Goal: Task Accomplishment & Management: Manage account settings

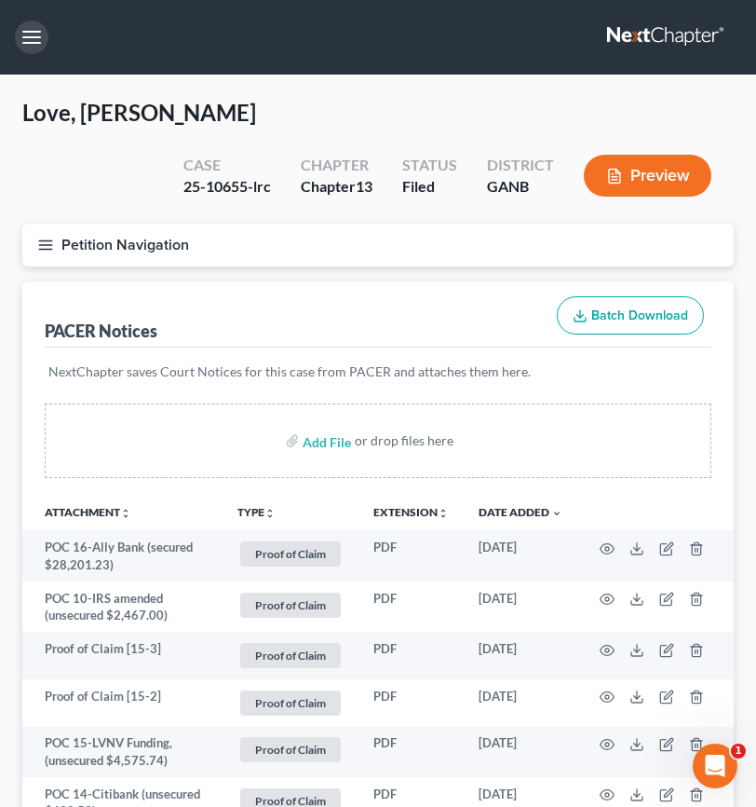
click at [33, 45] on button "button" at bounding box center [32, 37] width 34 height 34
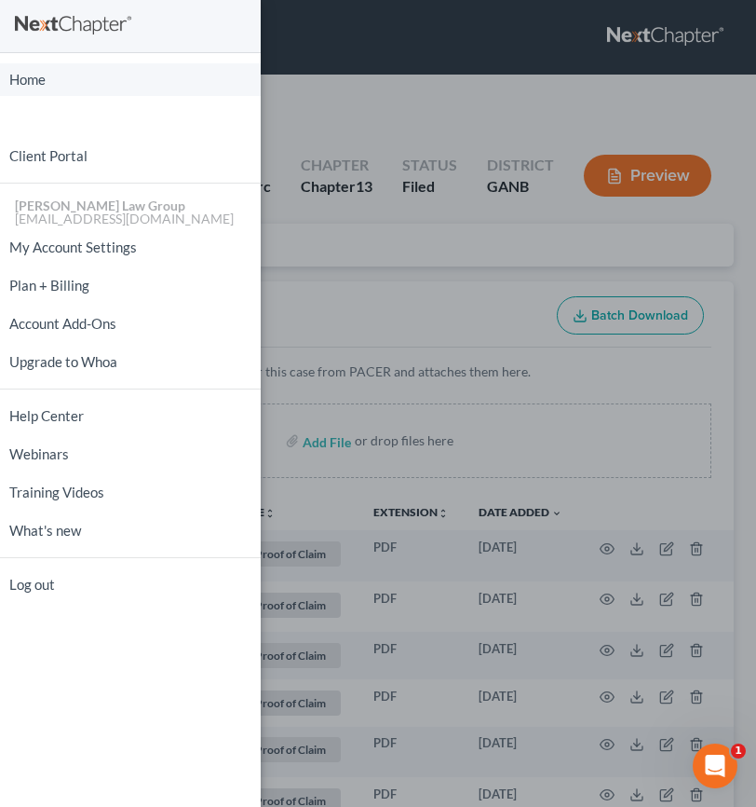
click at [42, 81] on link "Home" at bounding box center [130, 79] width 261 height 33
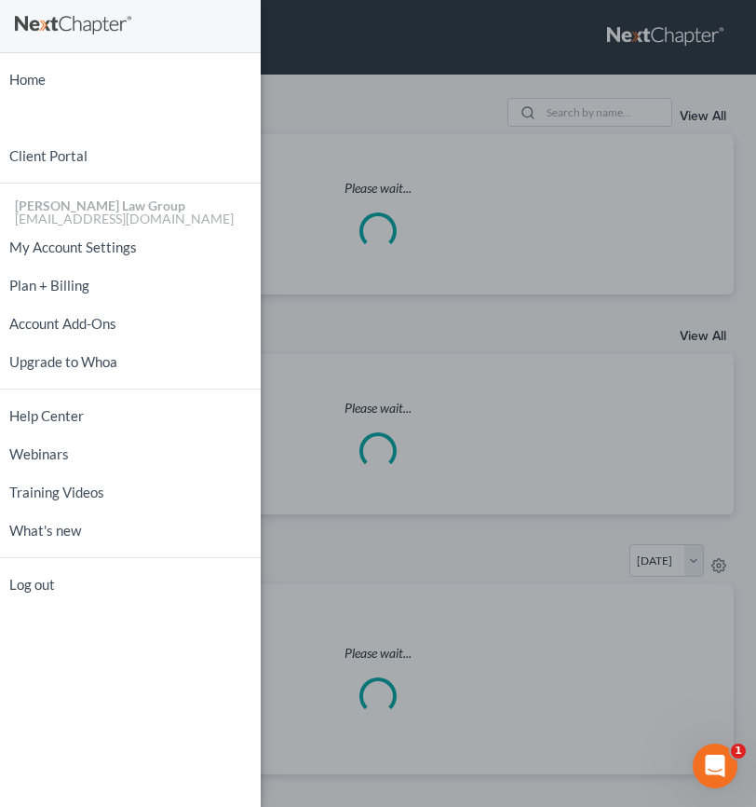
click at [407, 113] on div "Home New Case Client Portal [PERSON_NAME] Law Group [EMAIL_ADDRESS][DOMAIN_NAME…" at bounding box center [378, 403] width 756 height 807
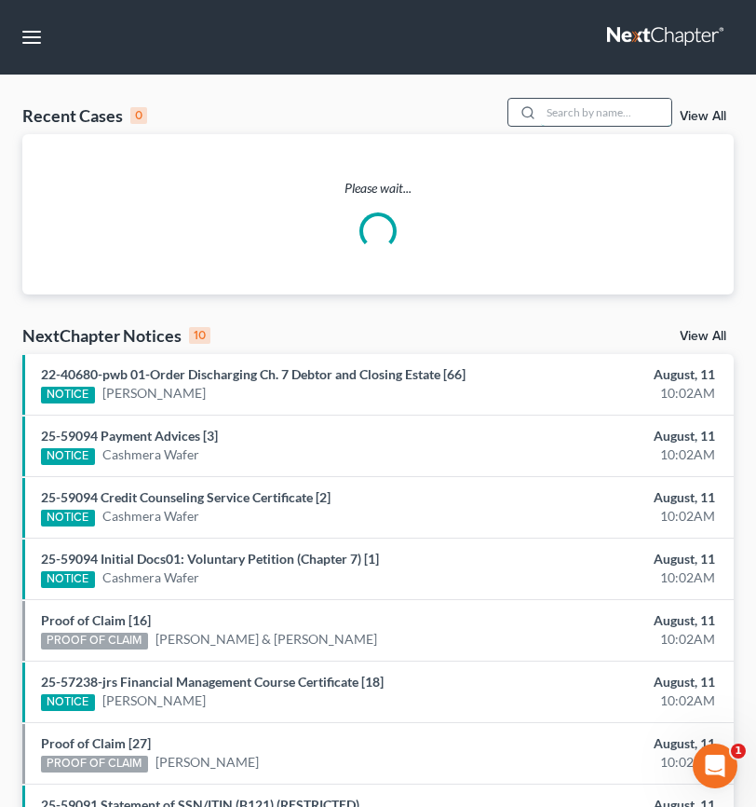
click at [556, 116] on input "search" at bounding box center [606, 112] width 130 height 27
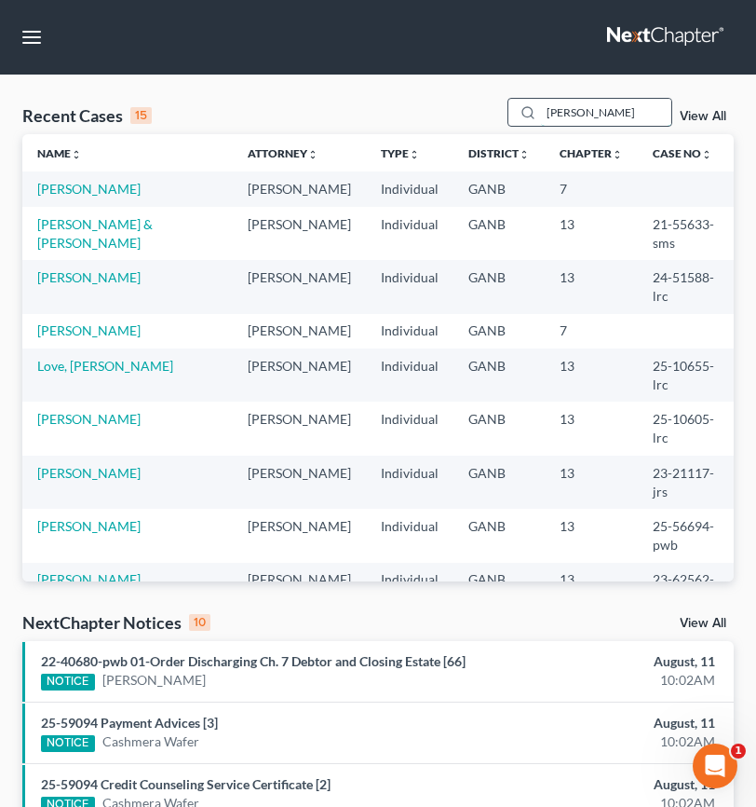
type input "[PERSON_NAME]"
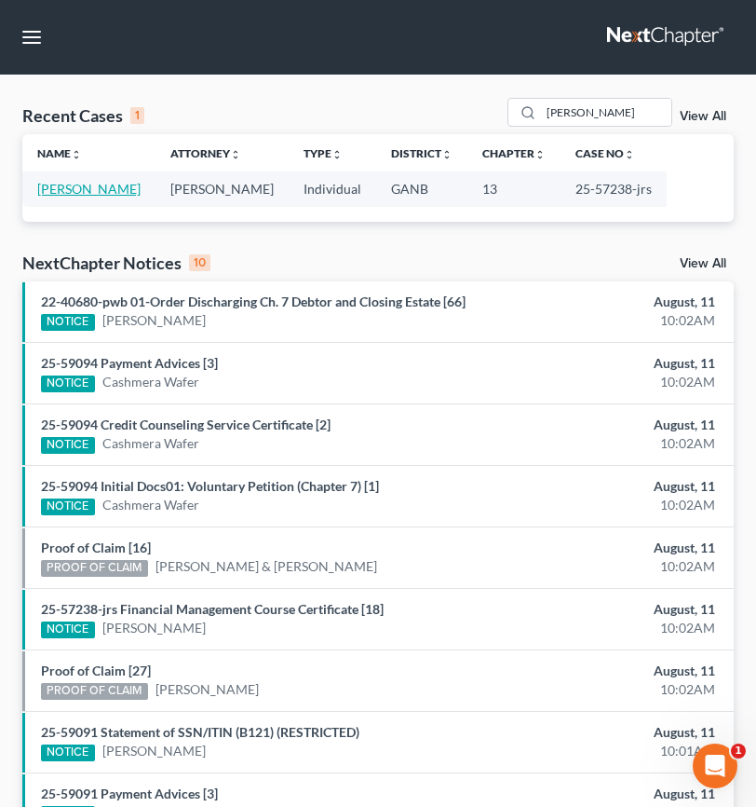
click at [97, 195] on link "[PERSON_NAME]" at bounding box center [88, 189] width 103 height 16
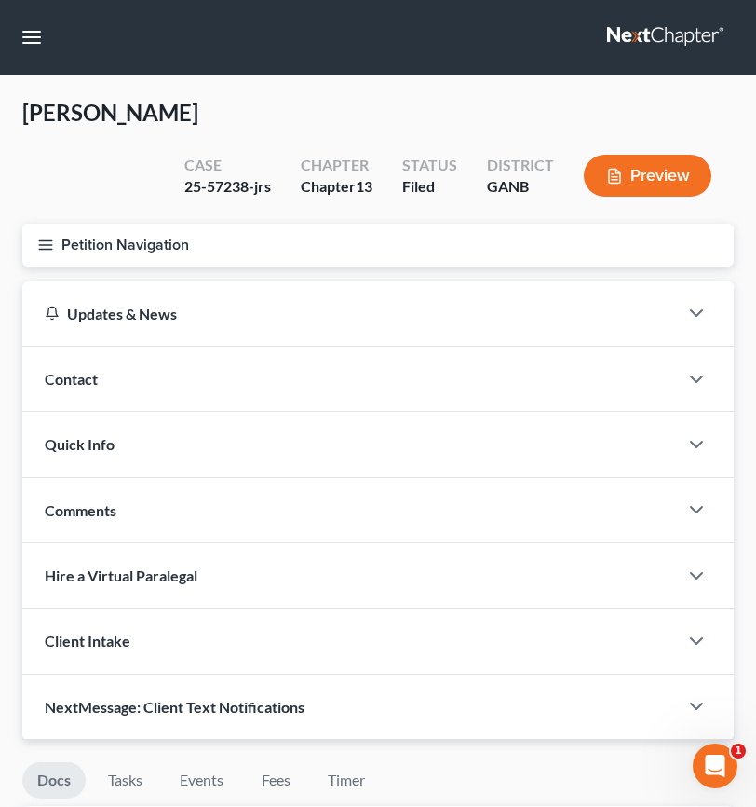
drag, startPoint x: 111, startPoint y: 175, endPoint x: 51, endPoint y: 76, distance: 115.4
click at [111, 174] on div "[PERSON_NAME] Upgraded Case 25-57238-jrs Chapter Chapter 13 Status Filed Distri…" at bounding box center [378, 161] width 712 height 126
click at [32, 32] on button "button" at bounding box center [32, 37] width 34 height 34
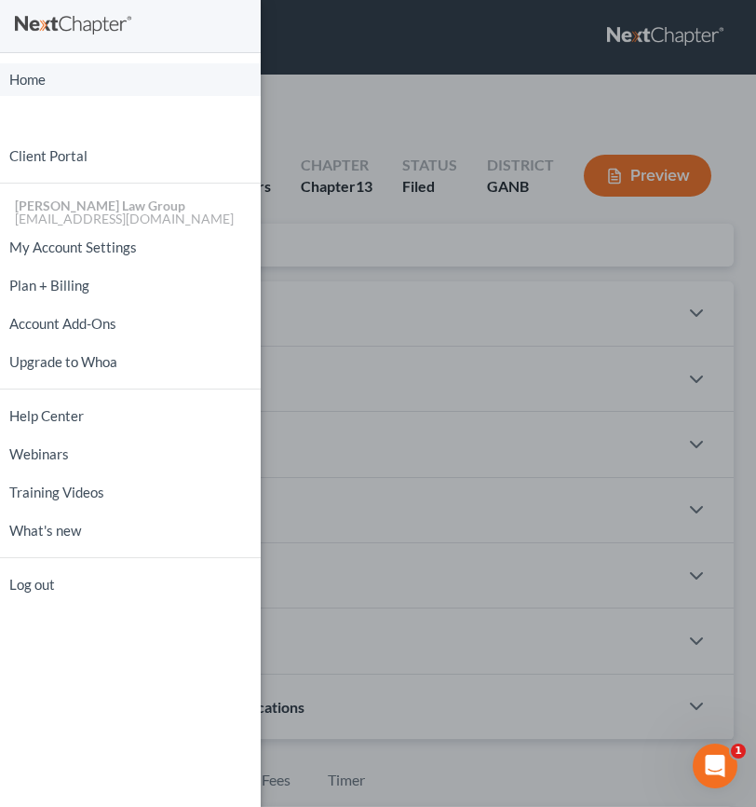
click at [22, 70] on link "Home" at bounding box center [130, 79] width 261 height 33
click at [331, 87] on div "Home New Case Client Portal [PERSON_NAME] Law Group [EMAIL_ADDRESS][DOMAIN_NAME…" at bounding box center [378, 403] width 756 height 807
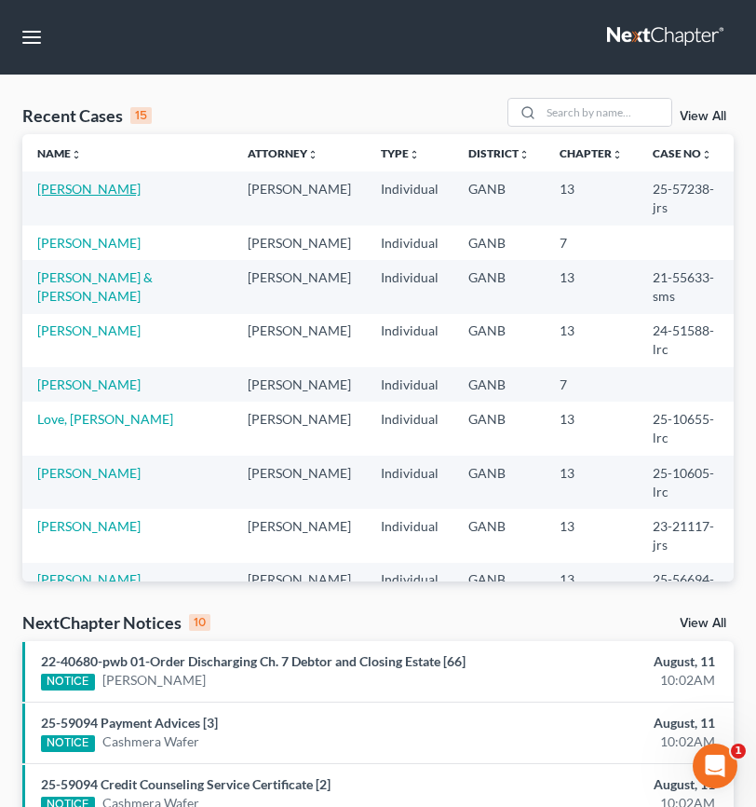
click at [93, 189] on link "[PERSON_NAME]" at bounding box center [88, 189] width 103 height 16
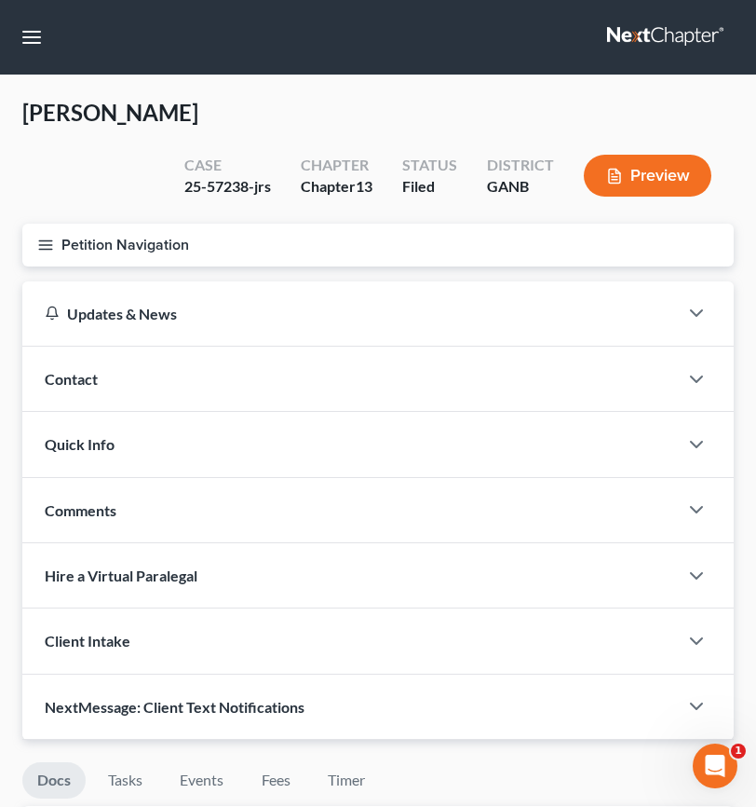
click at [55, 157] on div "[PERSON_NAME] Upgraded Case 25-57238-jrs Chapter Chapter 13 Status Filed Distri…" at bounding box center [378, 161] width 712 height 126
click at [34, 33] on button "button" at bounding box center [32, 37] width 34 height 34
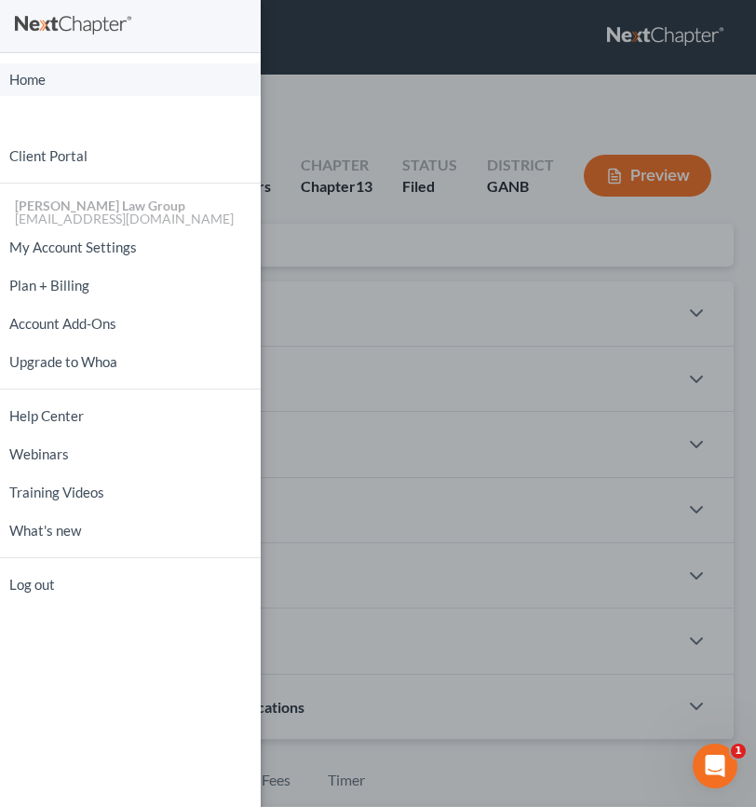
click at [34, 77] on link "Home" at bounding box center [130, 79] width 261 height 33
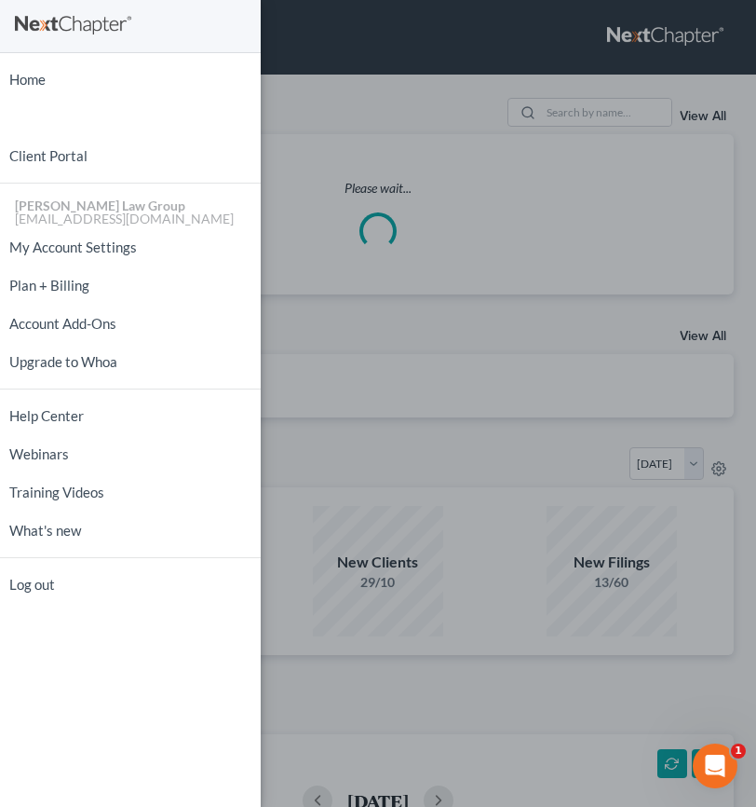
click at [354, 75] on div "Home New Case Client Portal [PERSON_NAME] Law Group [EMAIL_ADDRESS][DOMAIN_NAME…" at bounding box center [378, 403] width 756 height 807
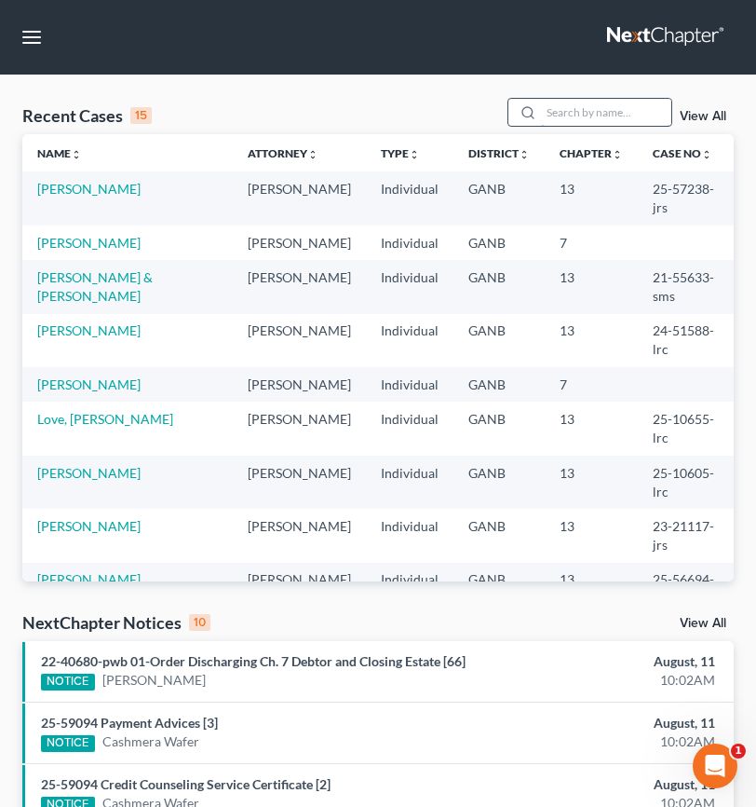
click at [551, 114] on input "search" at bounding box center [606, 112] width 130 height 27
type input "bianca"
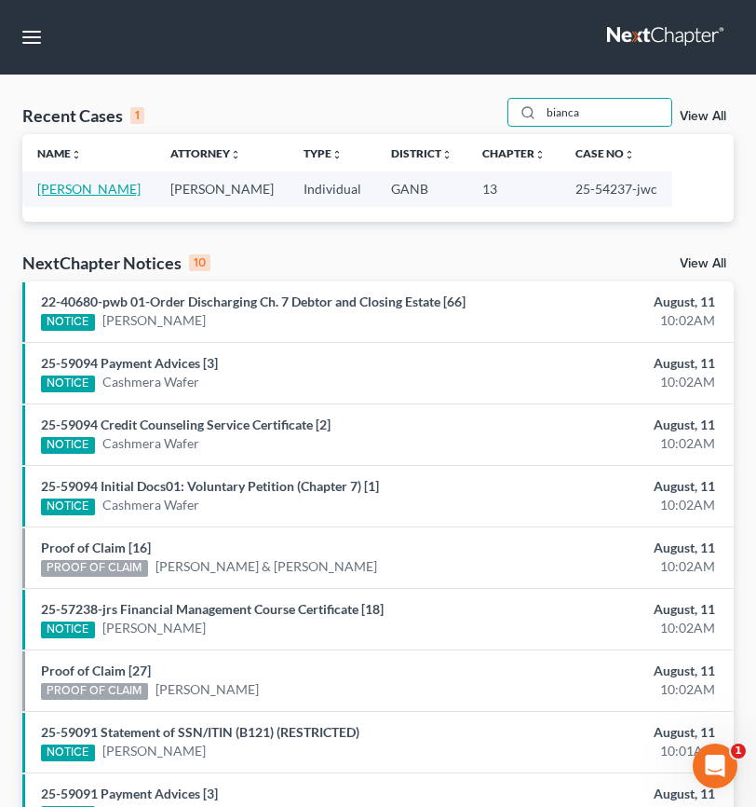
click at [95, 185] on link "[PERSON_NAME]" at bounding box center [88, 189] width 103 height 16
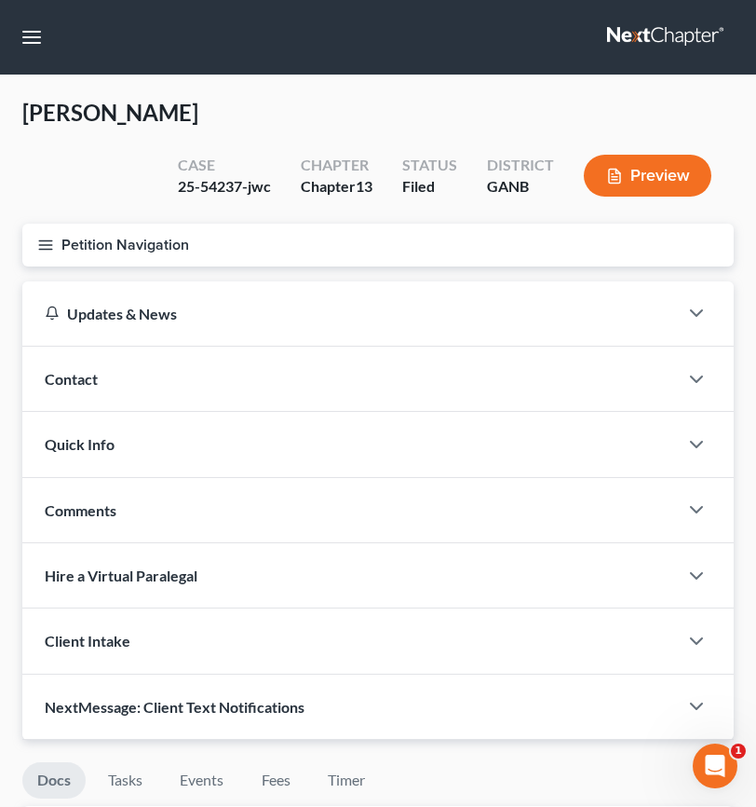
click at [42, 251] on icon "button" at bounding box center [45, 245] width 17 height 17
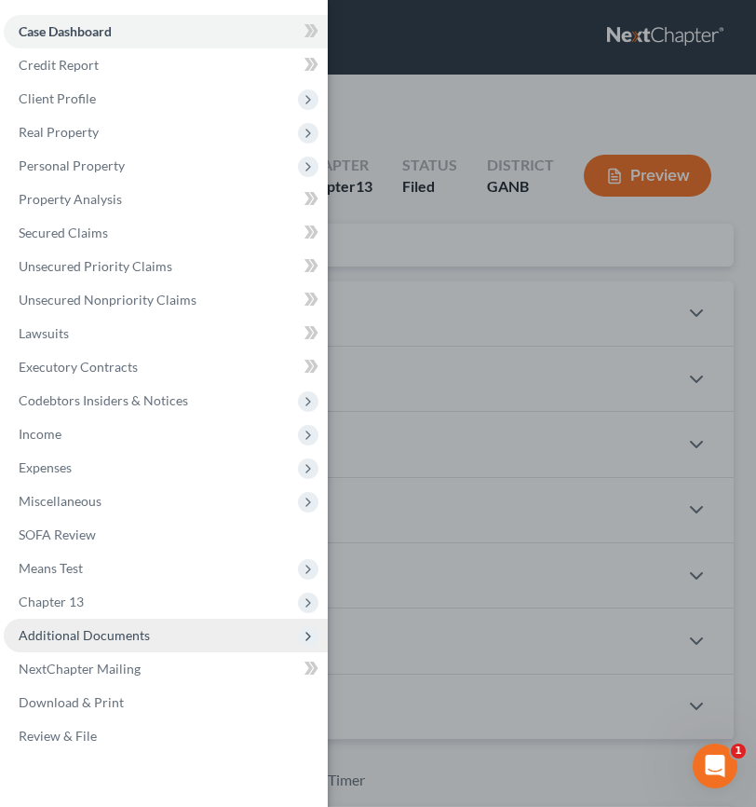
click at [141, 637] on span "Additional Documents" at bounding box center [84, 635] width 131 height 16
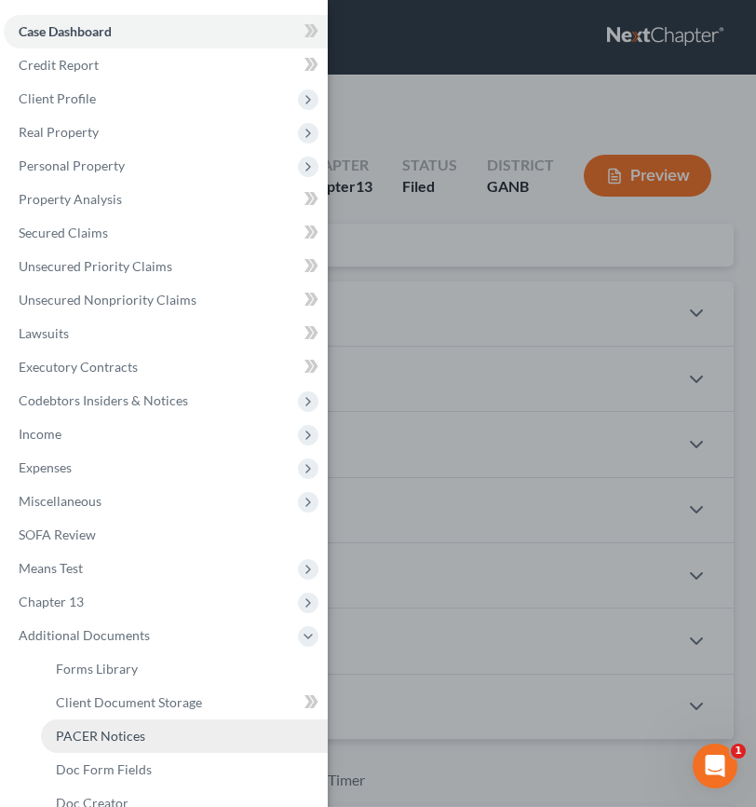
drag, startPoint x: 159, startPoint y: 729, endPoint x: 176, endPoint y: 720, distance: 19.2
click at [159, 729] on link "PACER Notices" at bounding box center [184, 736] width 287 height 34
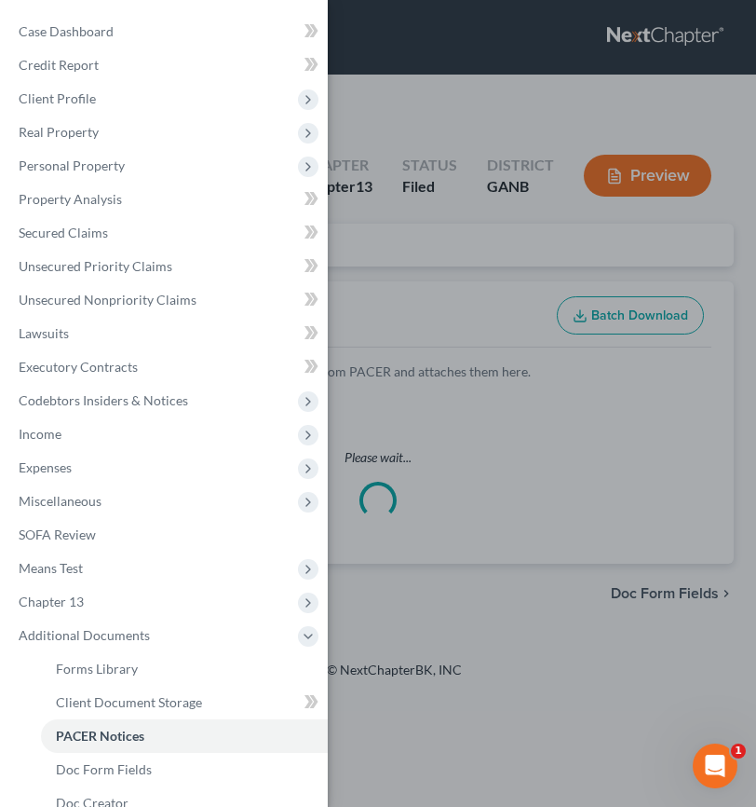
click at [383, 262] on div "Case Dashboard Payments Invoices Payments Payments Credit Report Client Profile" at bounding box center [378, 403] width 756 height 807
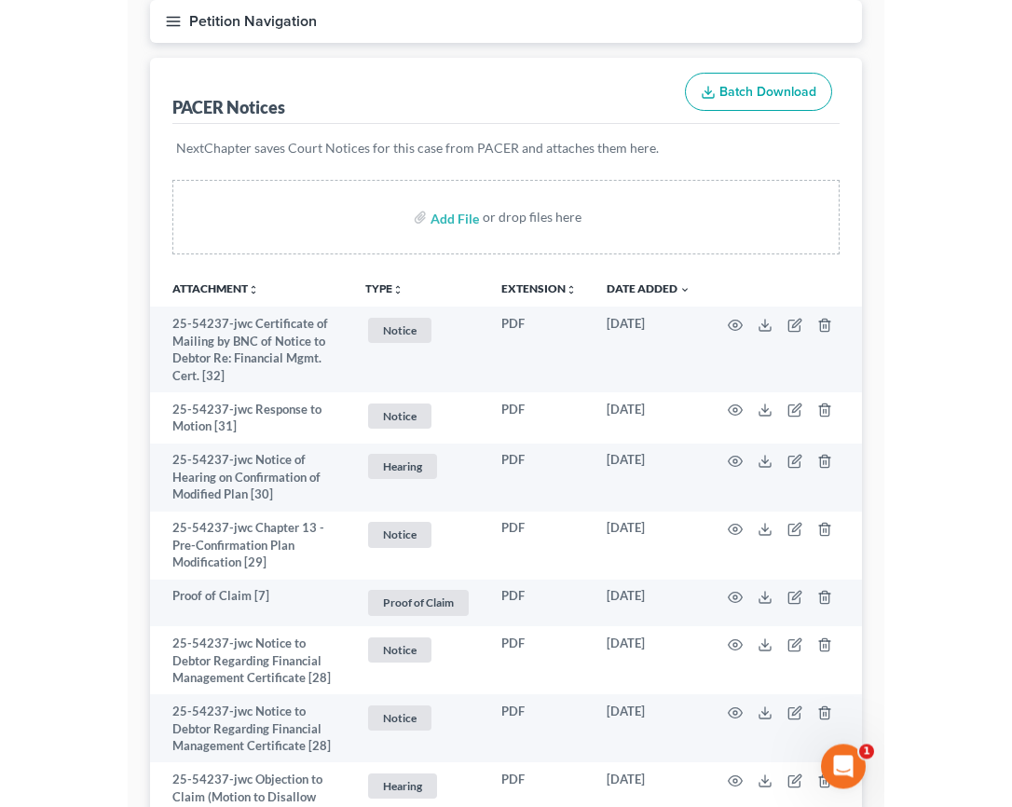
scroll to position [60, 0]
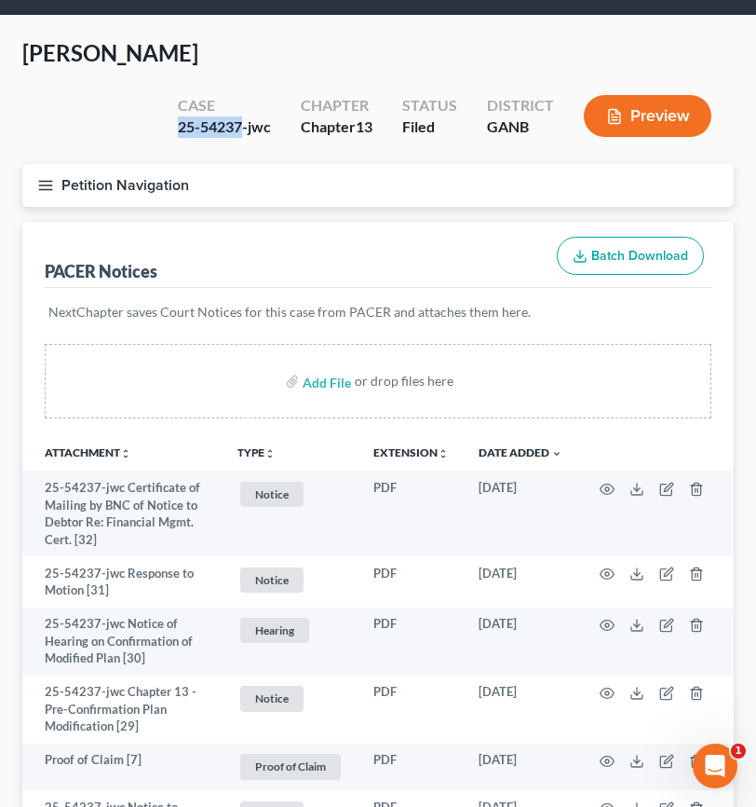
drag, startPoint x: 244, startPoint y: 125, endPoint x: 160, endPoint y: 129, distance: 84.0
click at [160, 129] on div "Case 25-54237-jwc Chapter Chapter 13 Status Filed District GANB Preview" at bounding box center [445, 116] width 579 height 66
copy div "25-54237"
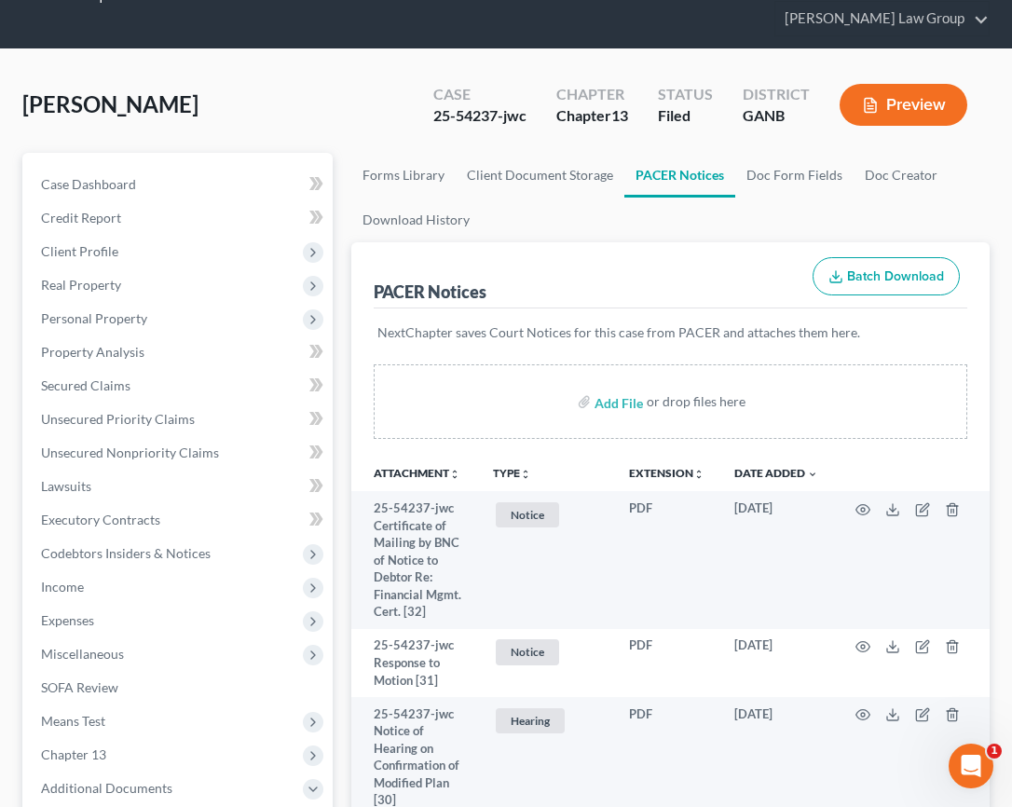
click at [386, 84] on div "[PERSON_NAME] Upgraded Case 25-54237-jwc Chapter Chapter 13 Status Filed Distri…" at bounding box center [505, 112] width 967 height 81
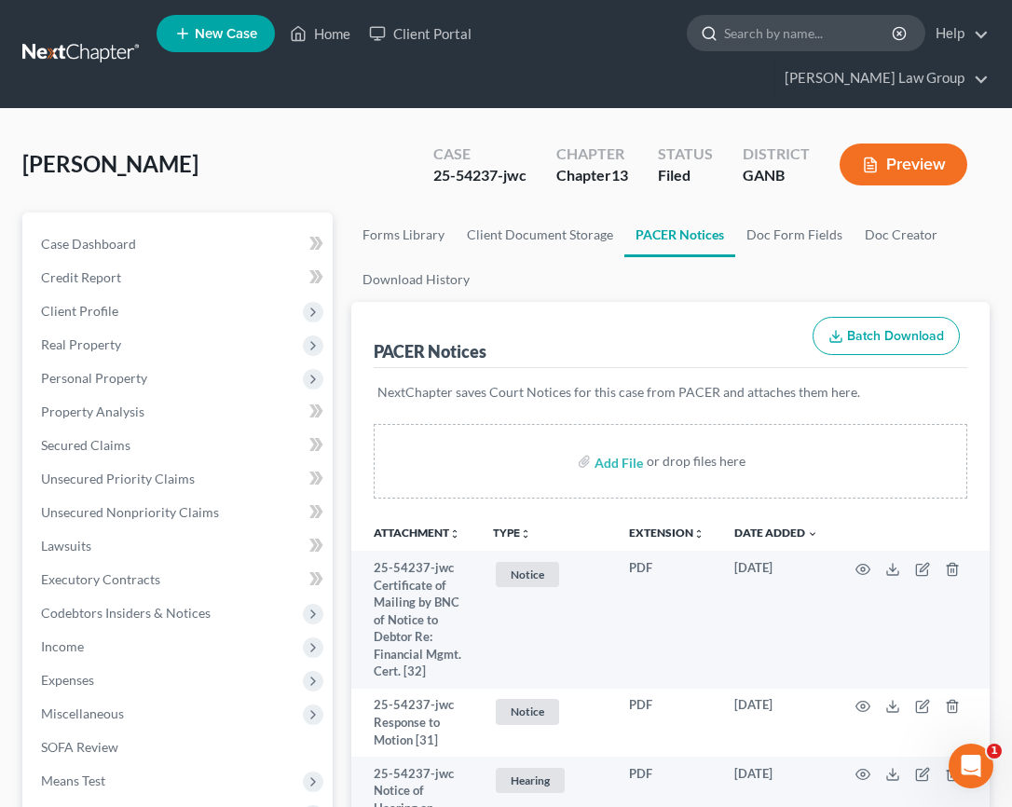
click at [724, 28] on input "search" at bounding box center [809, 33] width 170 height 34
drag, startPoint x: 498, startPoint y: 143, endPoint x: 426, endPoint y: 146, distance: 72.8
click at [426, 147] on div "Case 25-54237-jwc" at bounding box center [479, 166] width 123 height 55
copy div "25-54237"
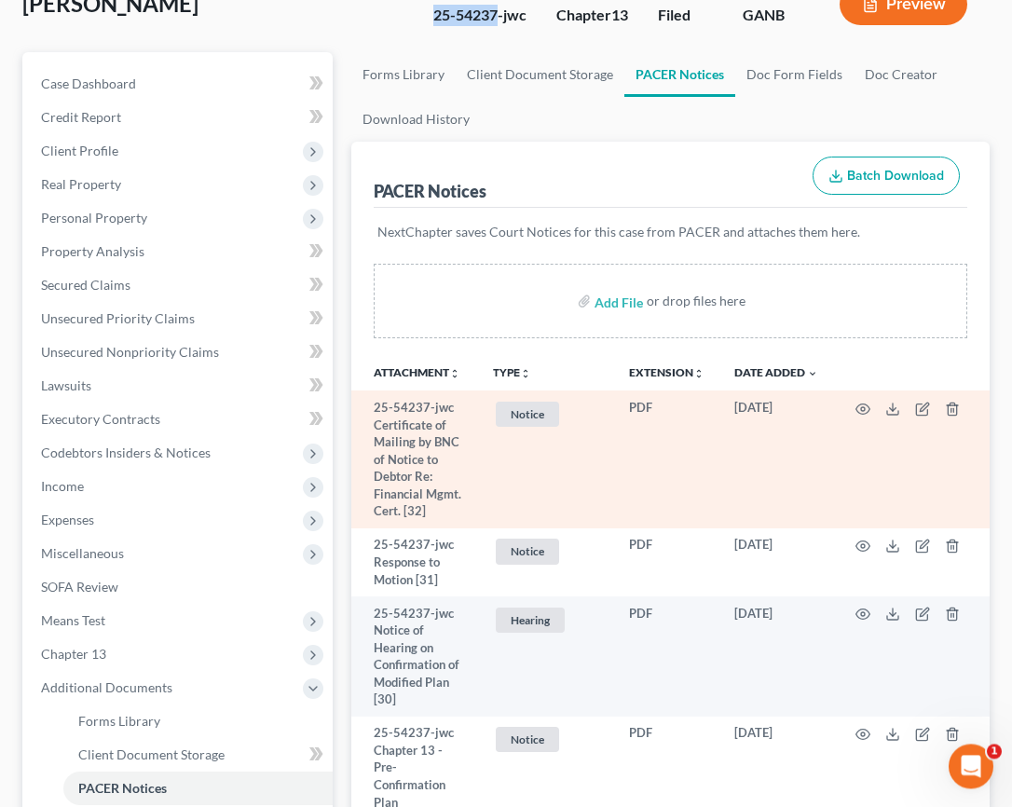
scroll to position [164, 0]
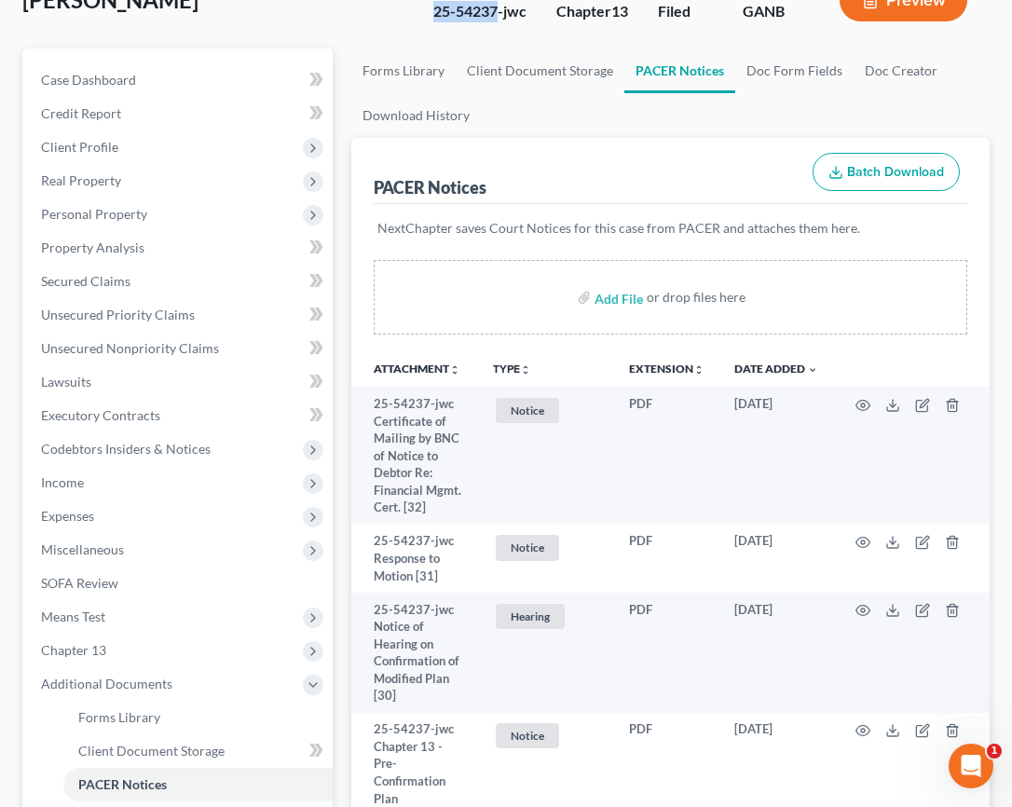
click at [518, 363] on button "TYPE unfold_more" at bounding box center [512, 369] width 38 height 12
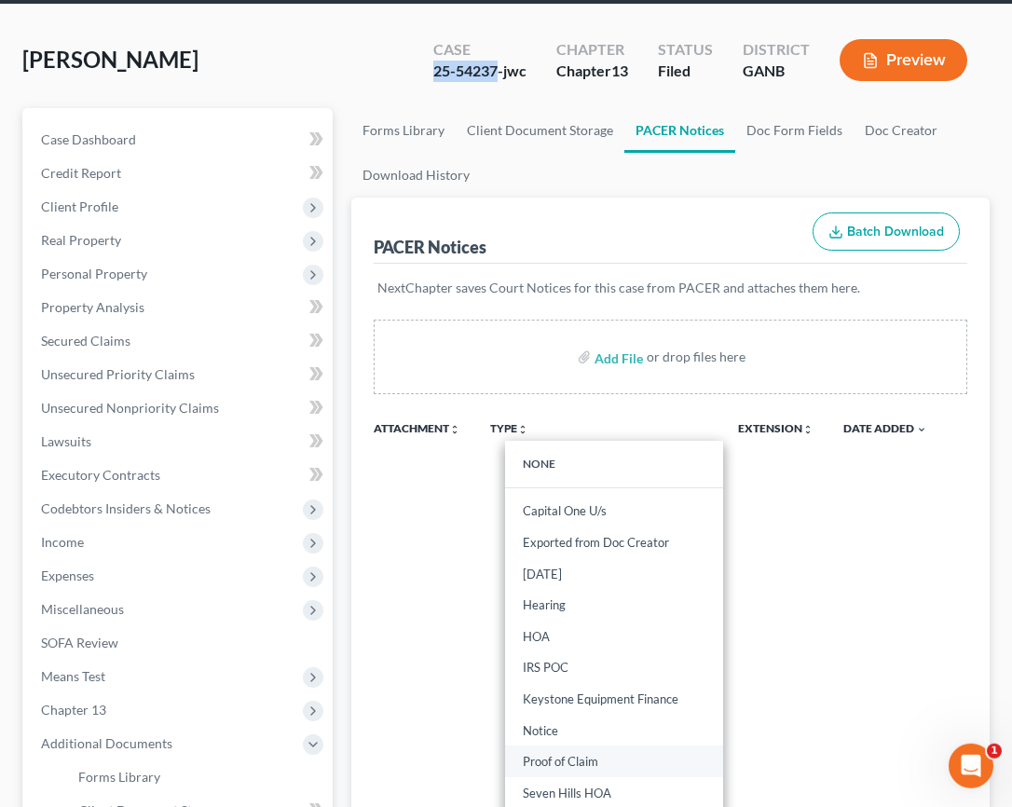
scroll to position [119, 0]
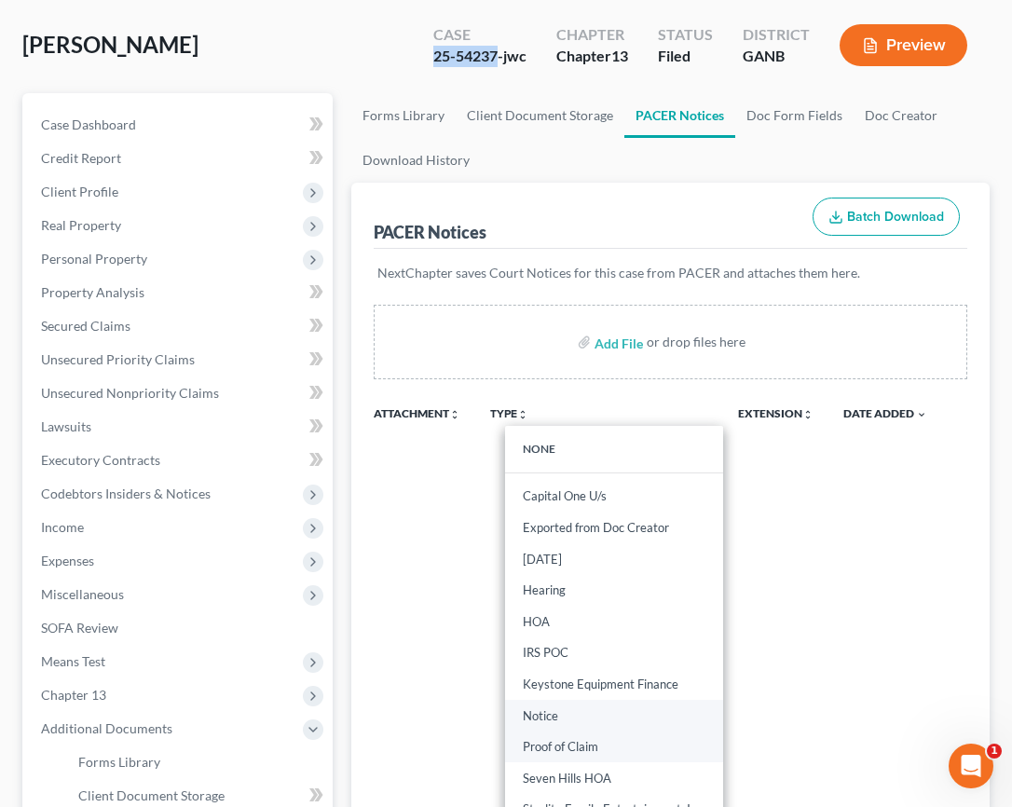
drag, startPoint x: 585, startPoint y: 708, endPoint x: 612, endPoint y: 691, distance: 31.8
click at [585, 730] on link "Proof of Claim" at bounding box center [614, 746] width 218 height 32
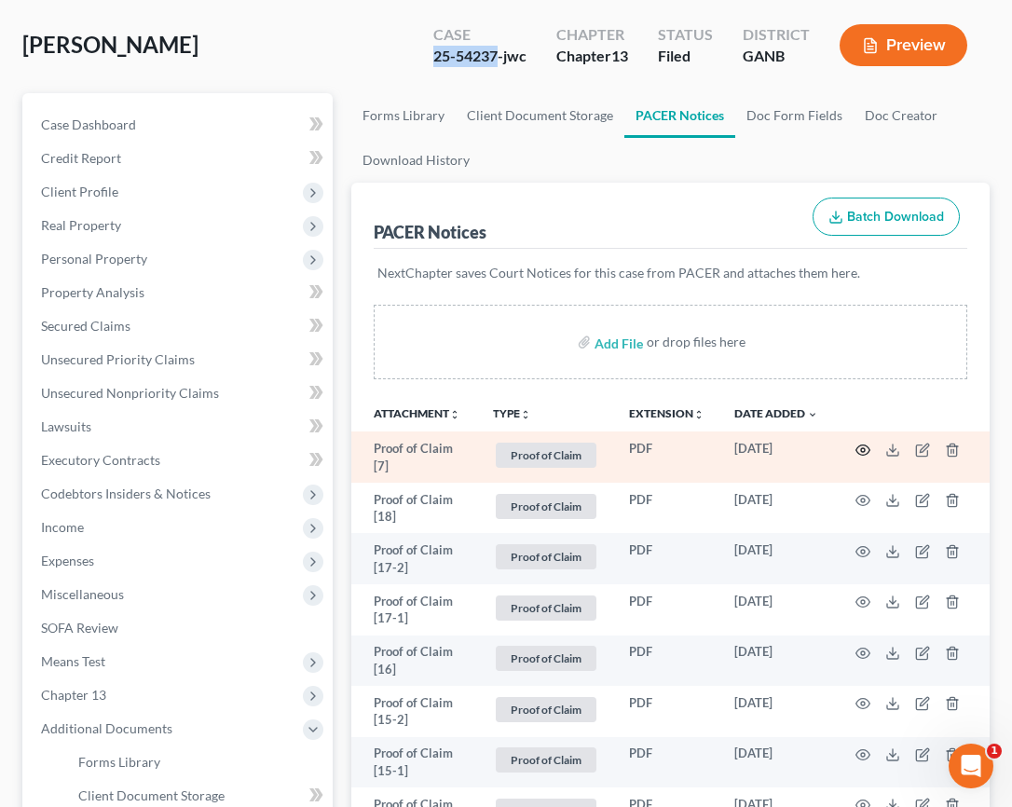
click at [756, 443] on icon "button" at bounding box center [862, 450] width 15 height 15
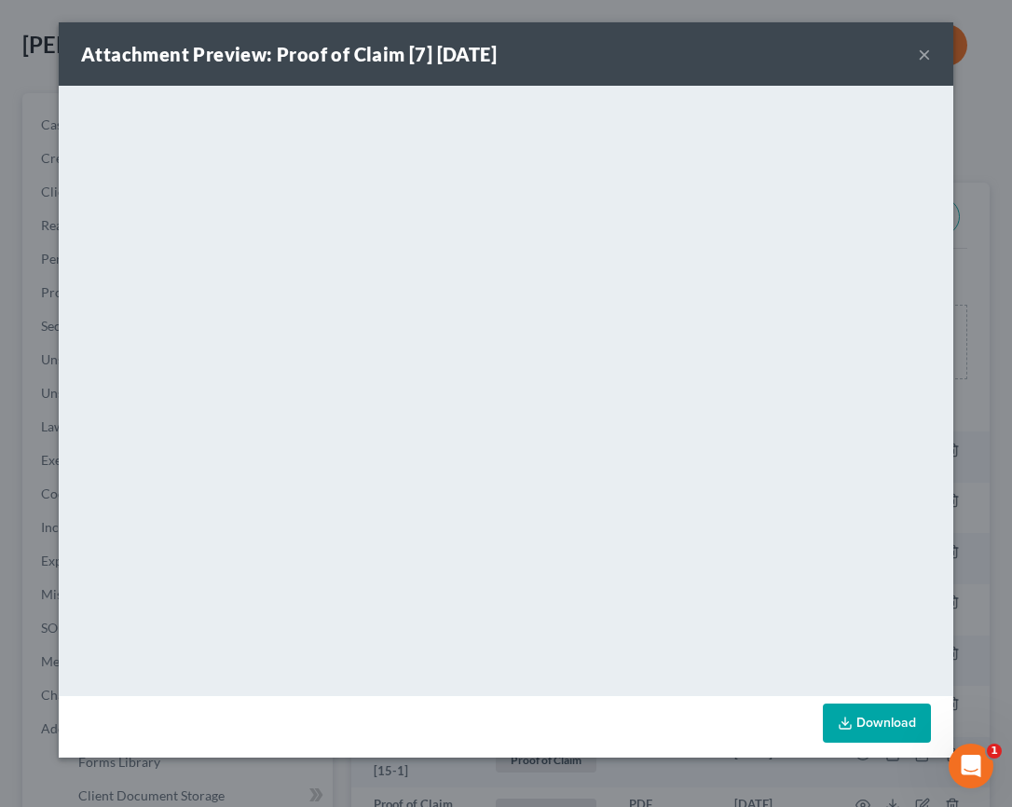
click at [756, 57] on button "×" at bounding box center [924, 54] width 13 height 22
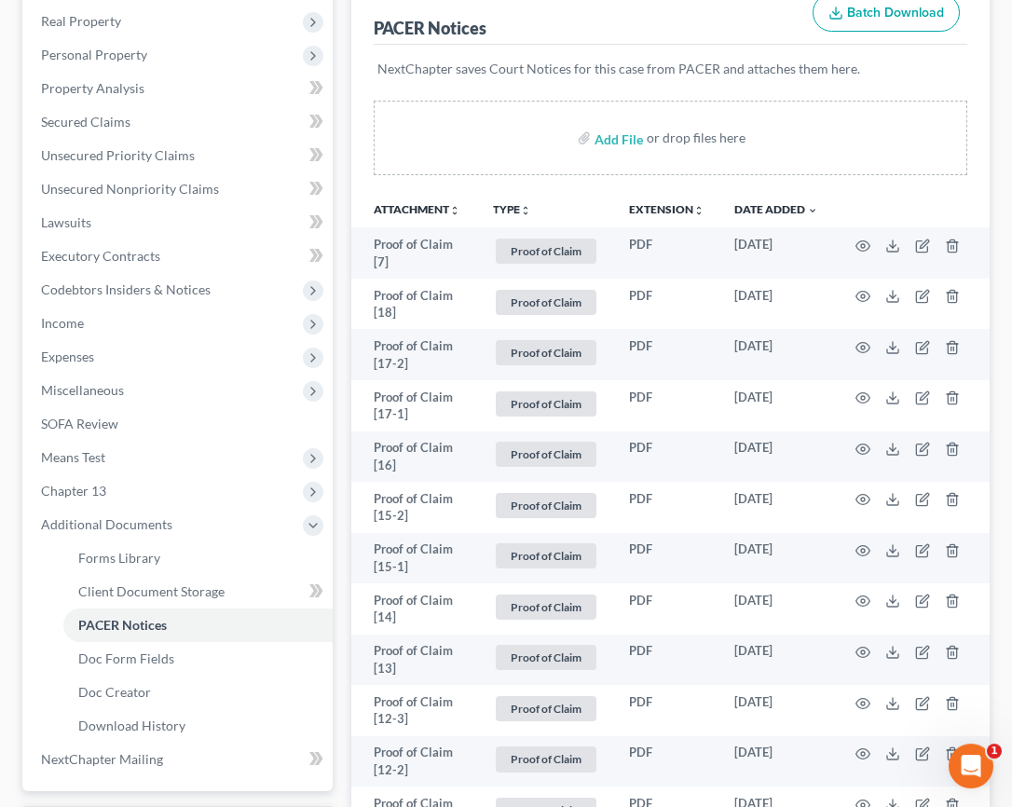
scroll to position [343, 0]
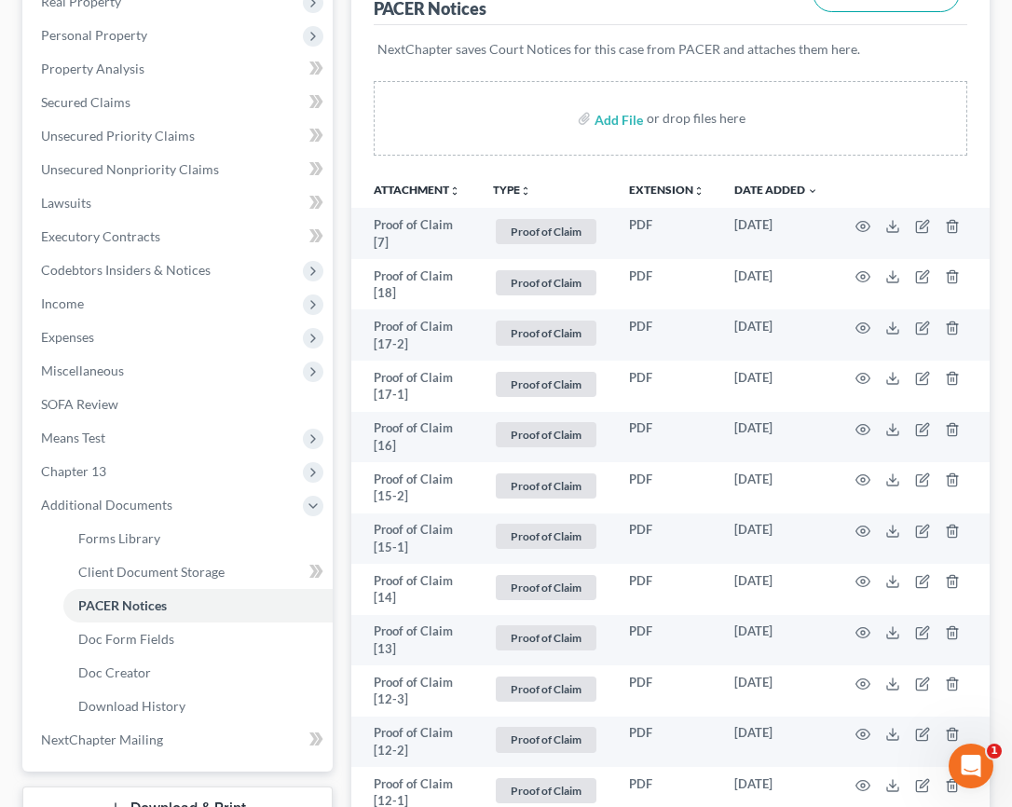
click at [520, 185] on icon "unfold_more" at bounding box center [525, 190] width 11 height 11
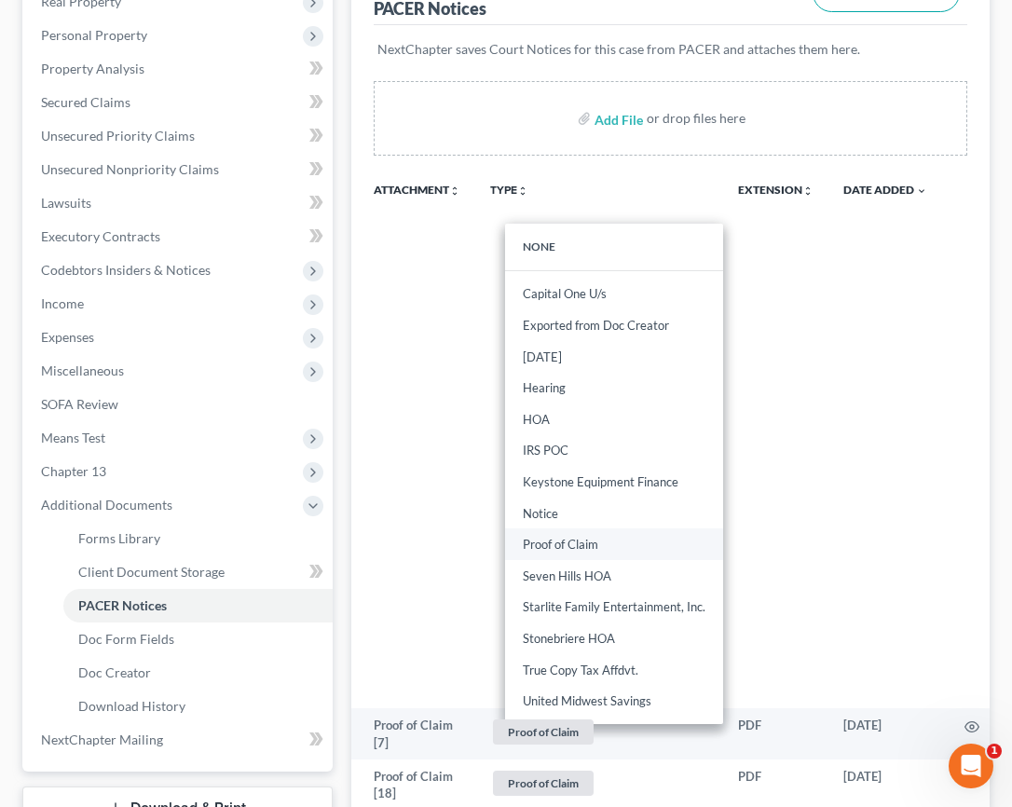
click at [589, 528] on link "Proof of Claim" at bounding box center [614, 544] width 218 height 32
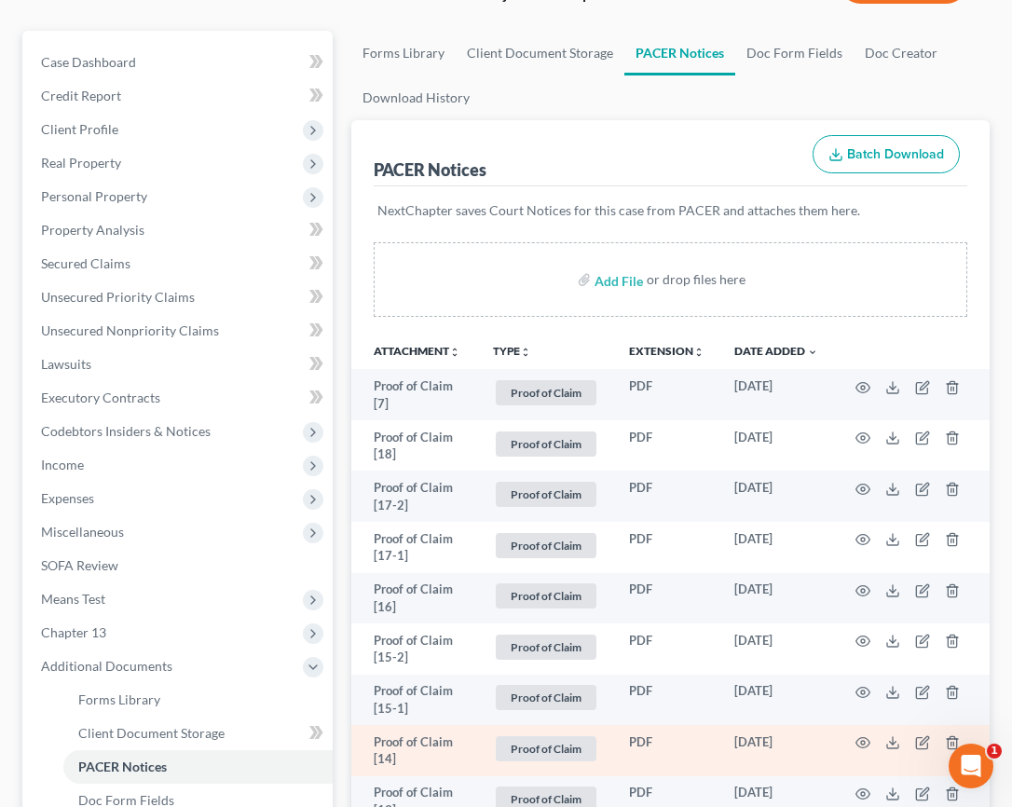
scroll to position [0, 0]
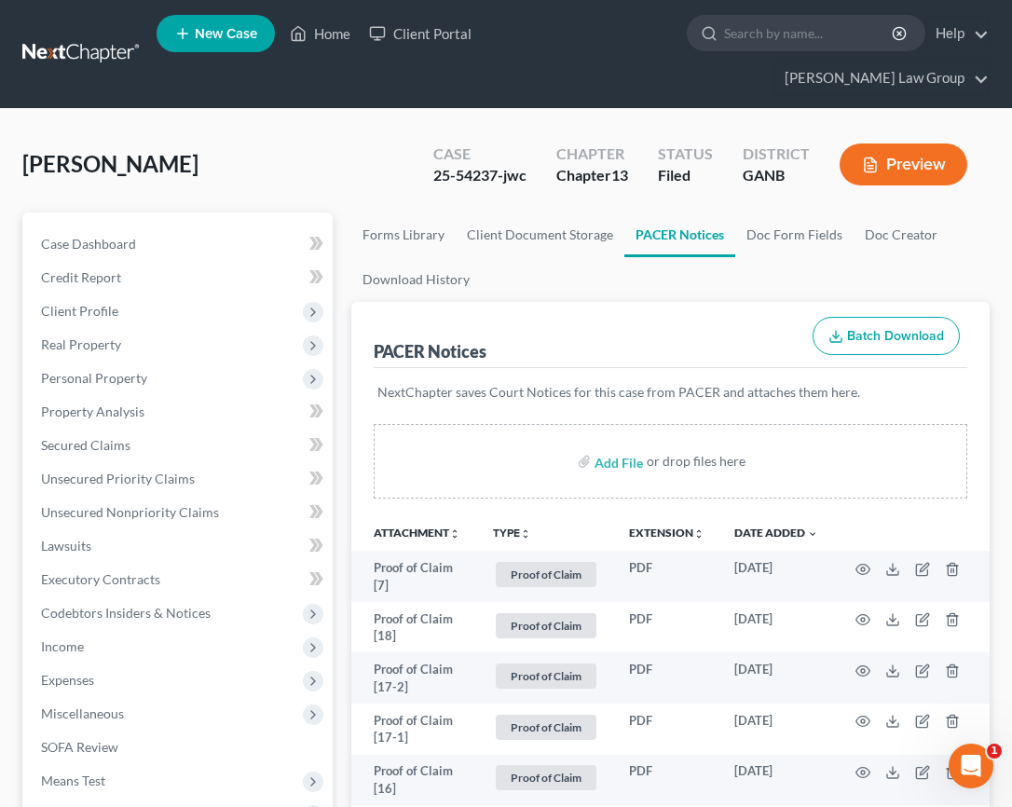
click at [510, 527] on button "TYPE unfold_more" at bounding box center [512, 533] width 38 height 12
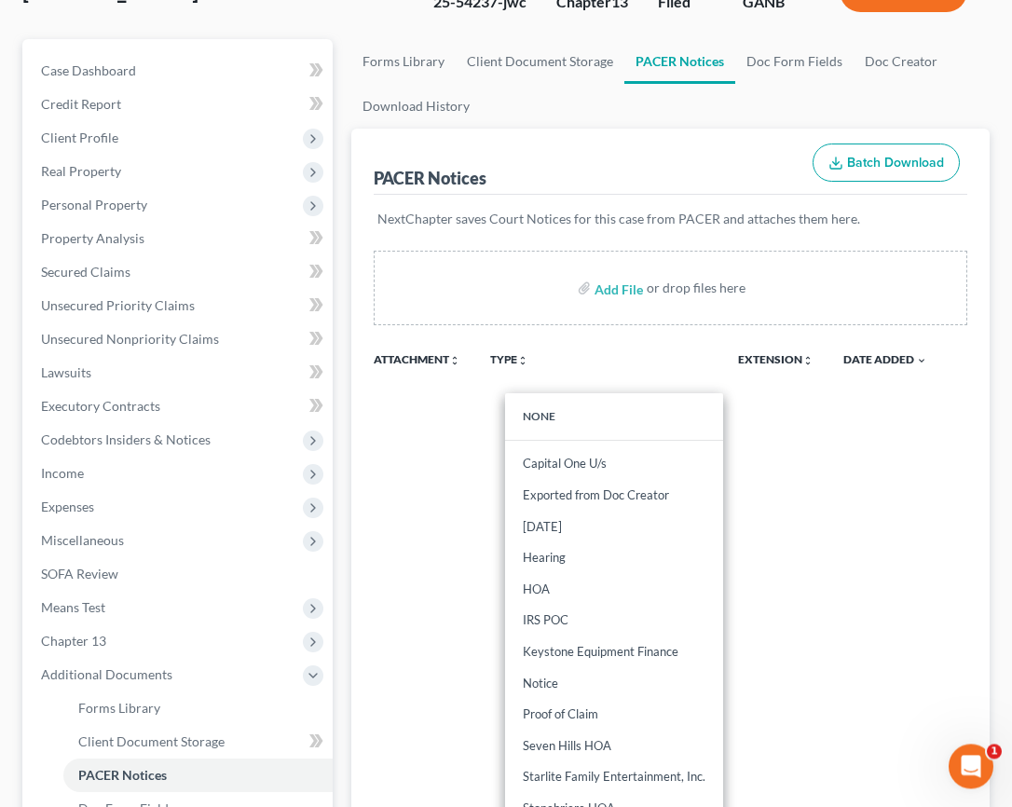
scroll to position [358, 0]
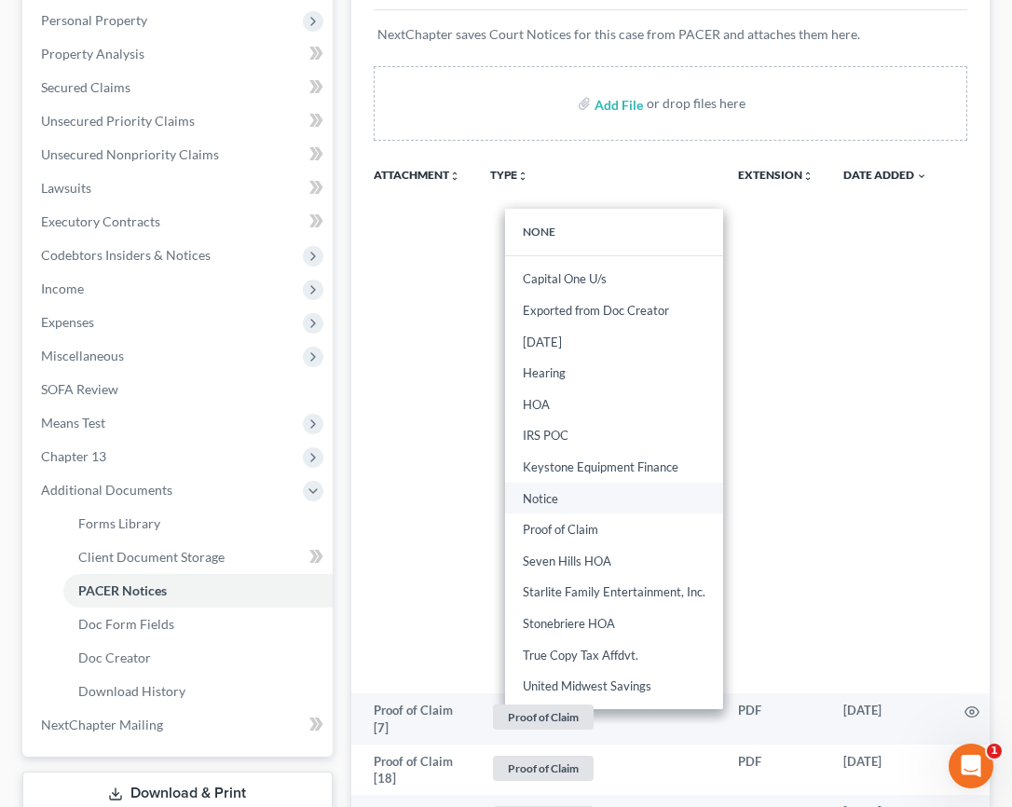
click at [564, 483] on link "Notice" at bounding box center [614, 499] width 218 height 32
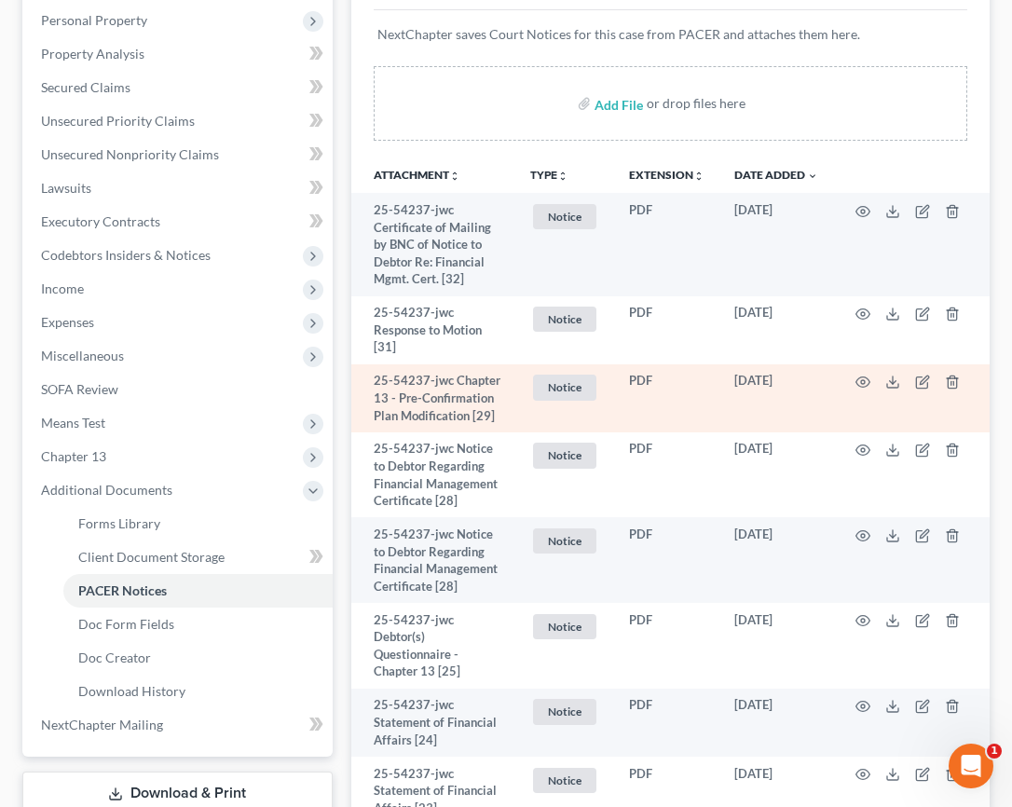
click at [756, 364] on td at bounding box center [911, 398] width 157 height 68
click at [756, 375] on icon "button" at bounding box center [862, 382] width 15 height 15
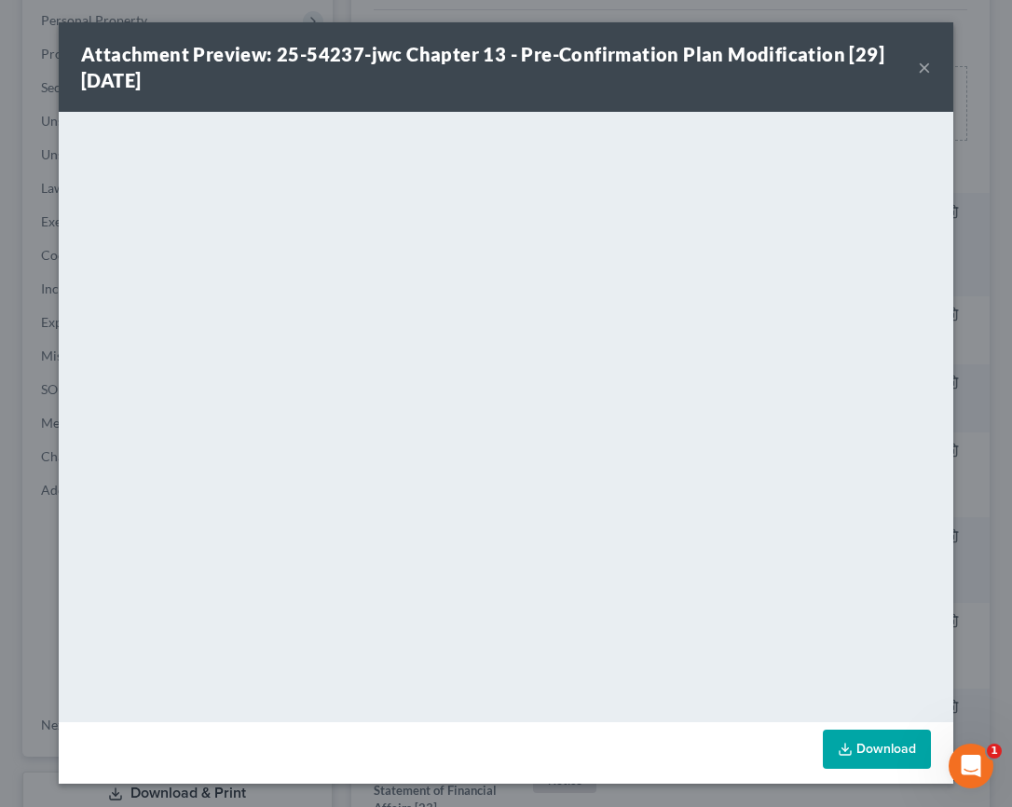
click at [756, 70] on button "×" at bounding box center [924, 67] width 13 height 22
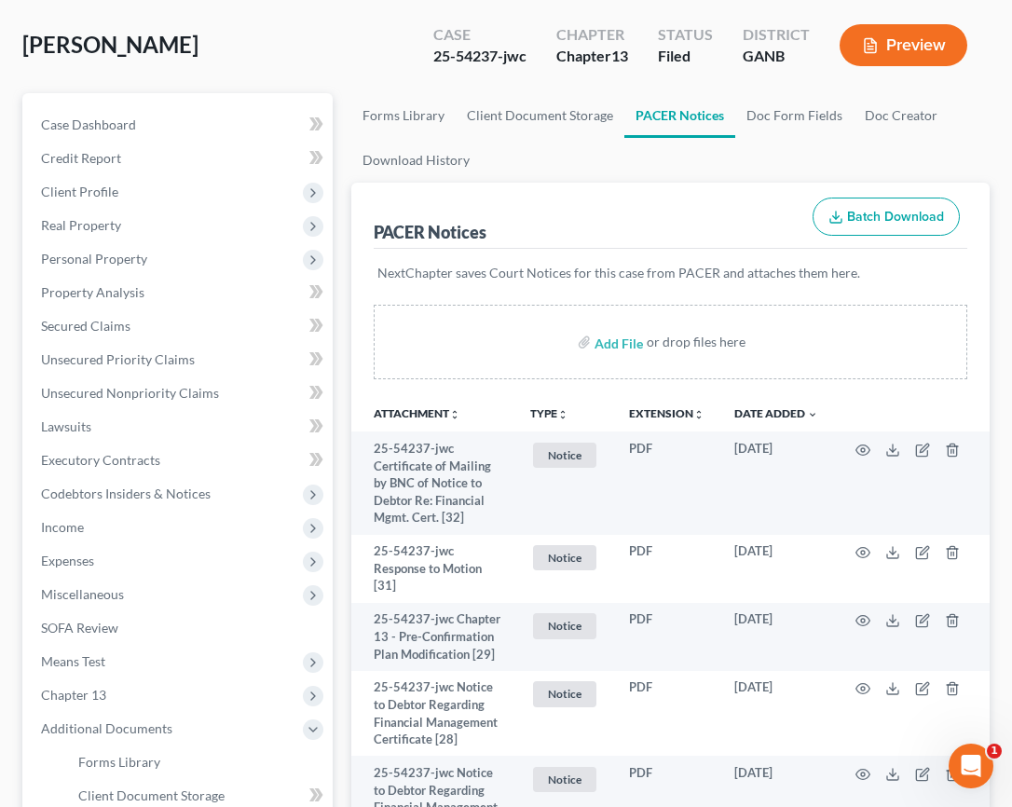
scroll to position [0, 0]
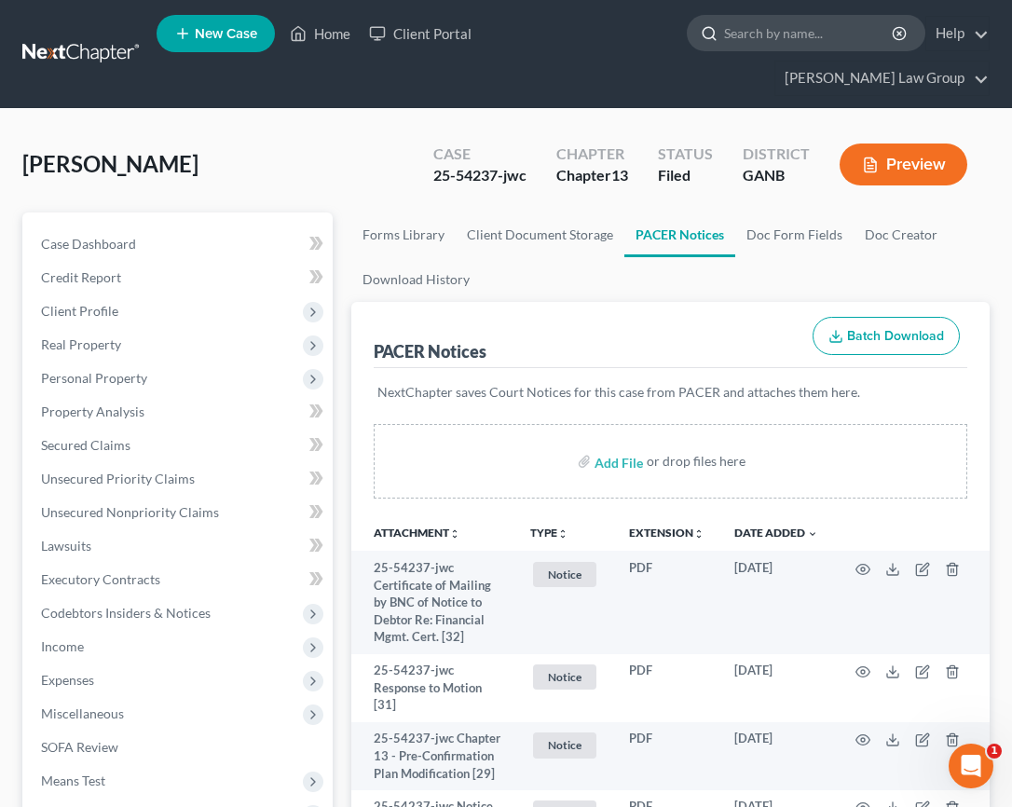
drag, startPoint x: 616, startPoint y: 50, endPoint x: 631, endPoint y: 42, distance: 17.1
click at [724, 50] on input "search" at bounding box center [809, 33] width 170 height 34
type input "[PERSON_NAME]"
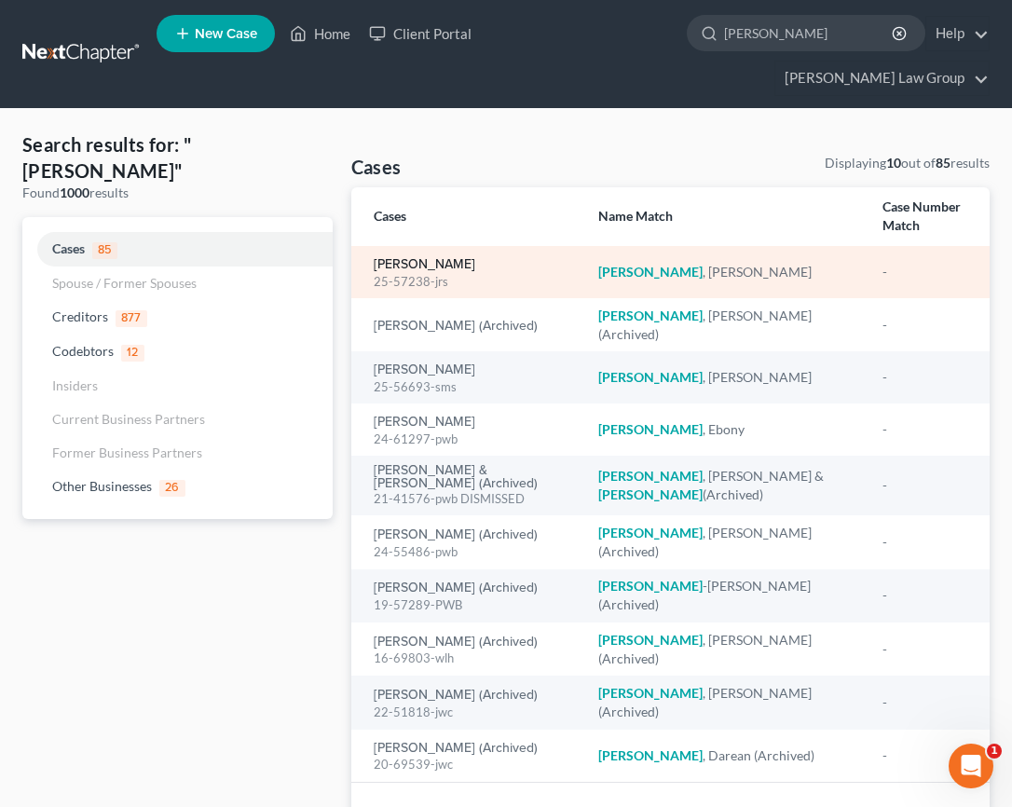
click at [448, 258] on link "[PERSON_NAME]" at bounding box center [425, 264] width 102 height 13
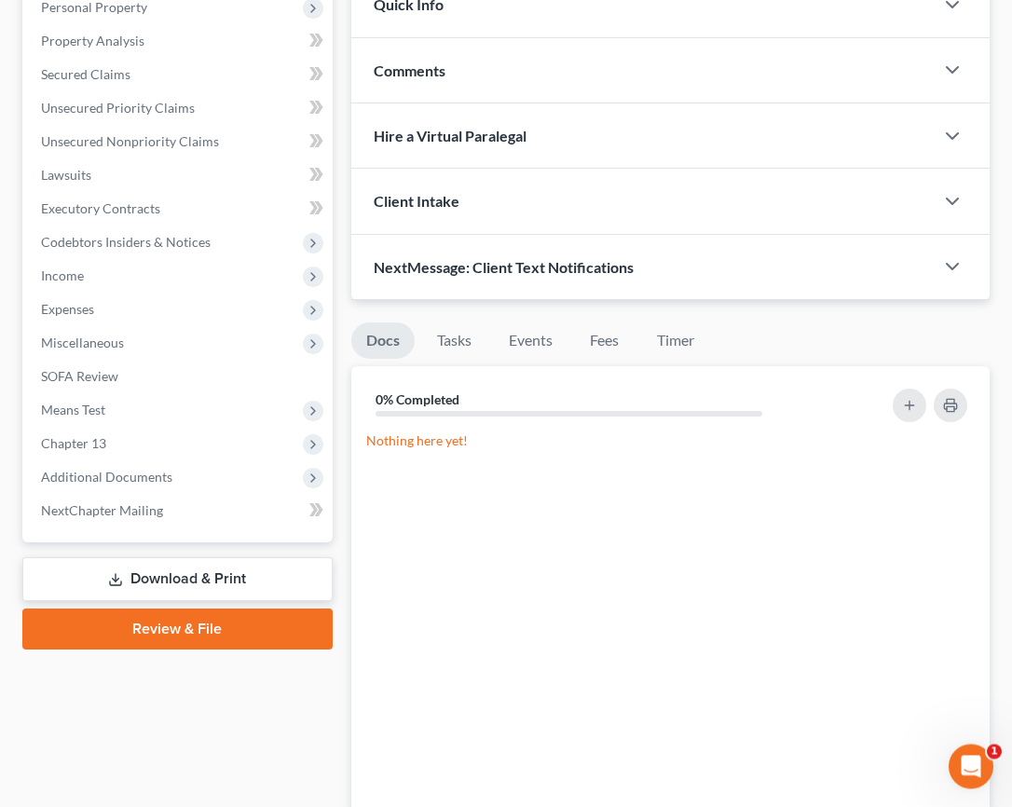
scroll to position [373, 0]
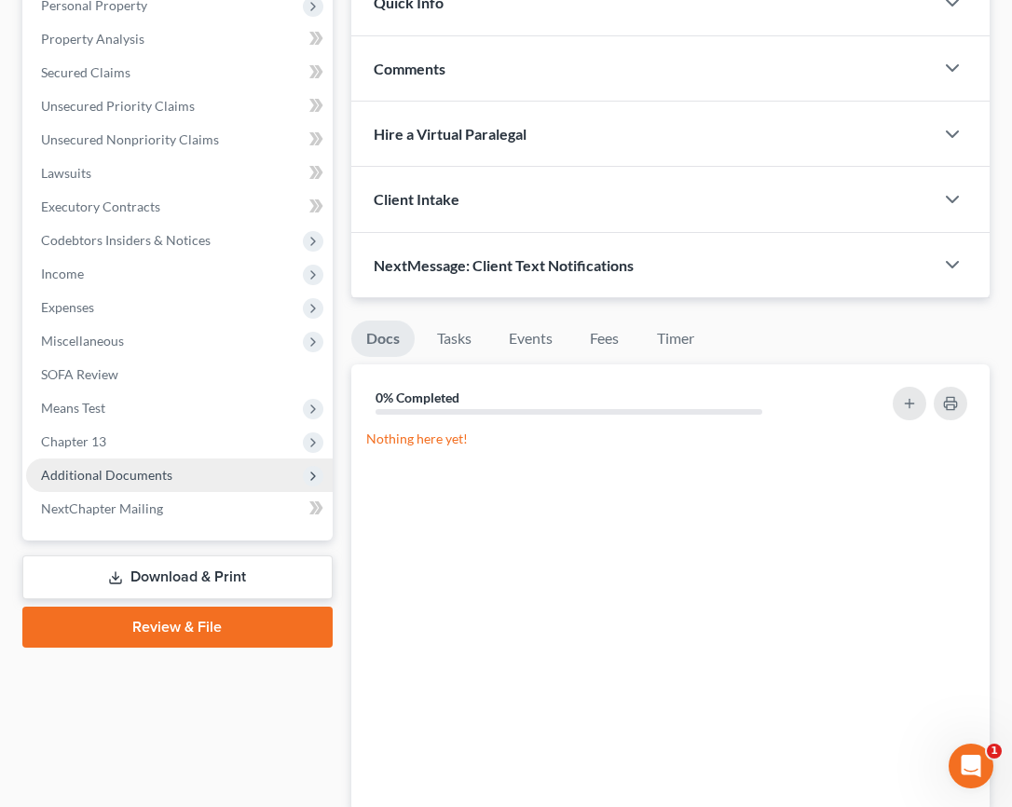
click at [119, 458] on span "Additional Documents" at bounding box center [179, 475] width 306 height 34
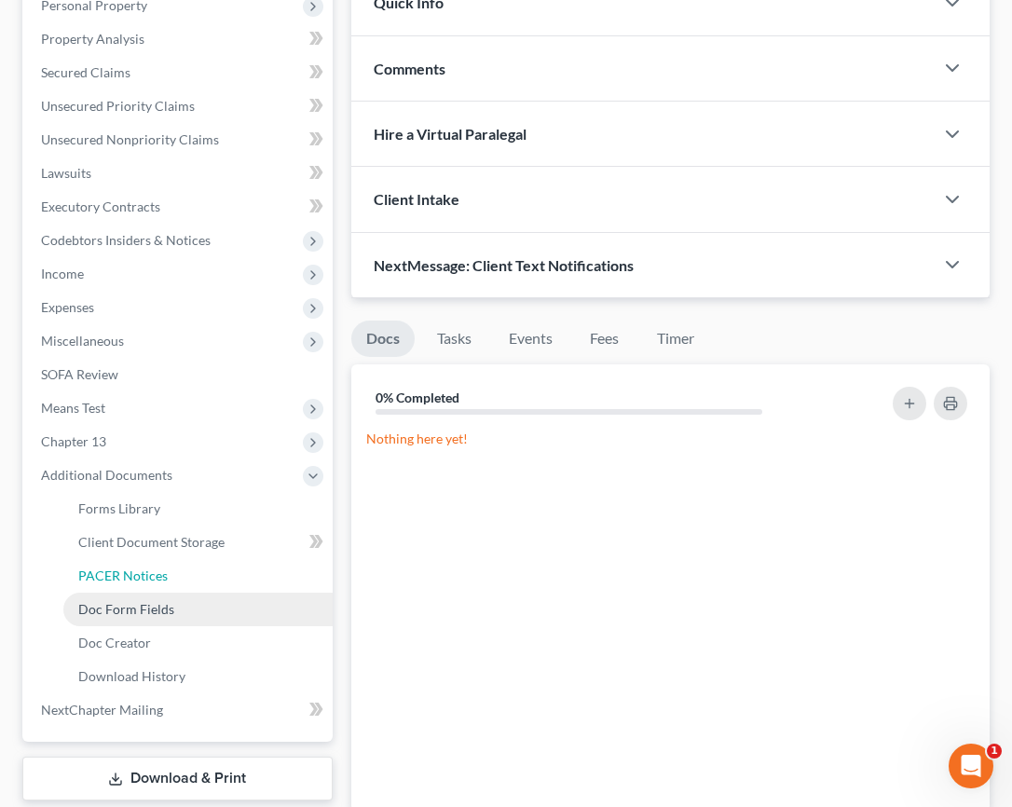
drag, startPoint x: 169, startPoint y: 550, endPoint x: 177, endPoint y: 558, distance: 11.9
click at [170, 559] on link "PACER Notices" at bounding box center [197, 576] width 269 height 34
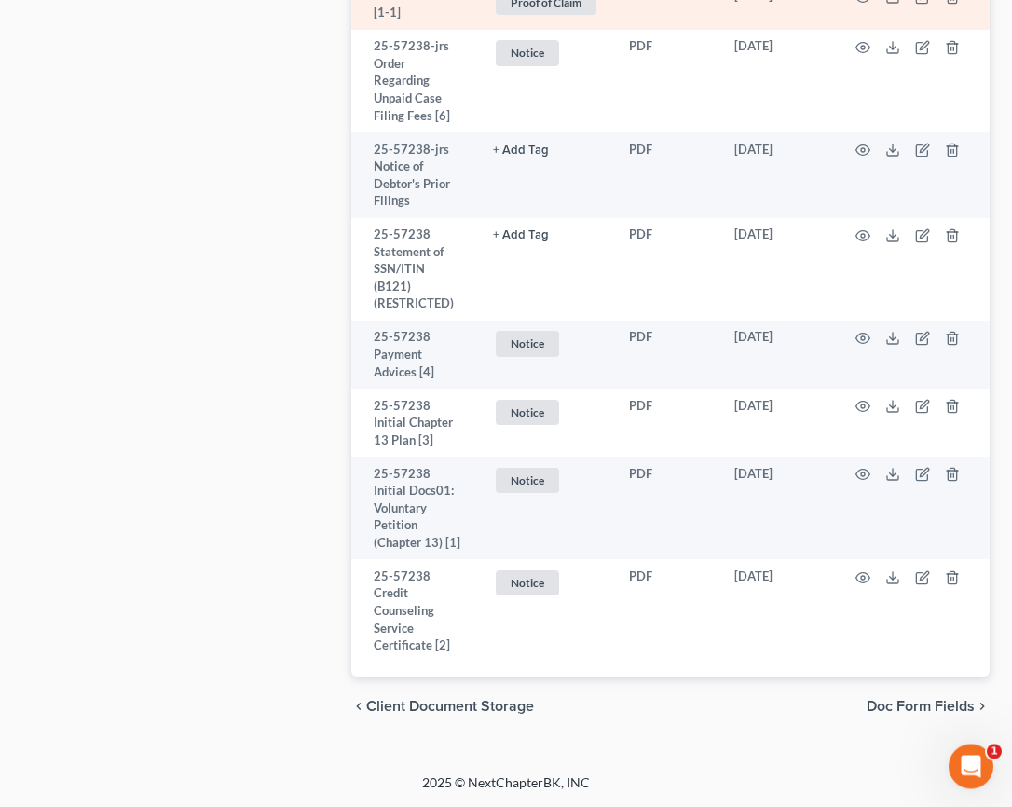
scroll to position [4230, 0]
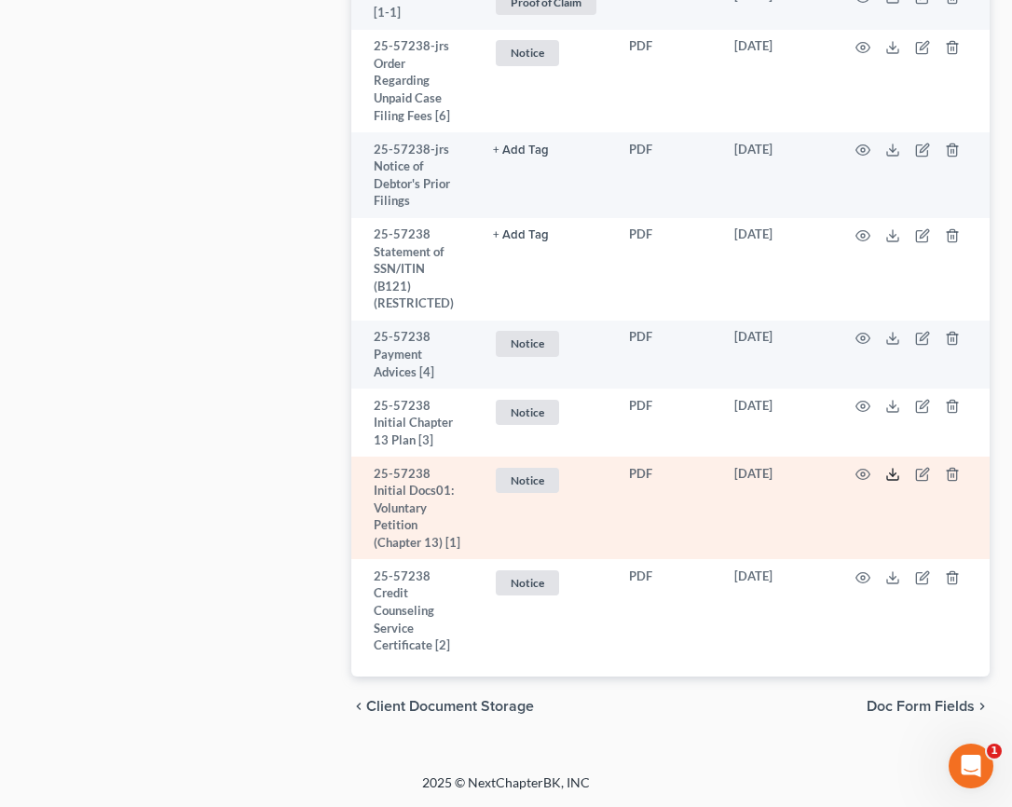
click at [756, 473] on icon at bounding box center [892, 474] width 15 height 15
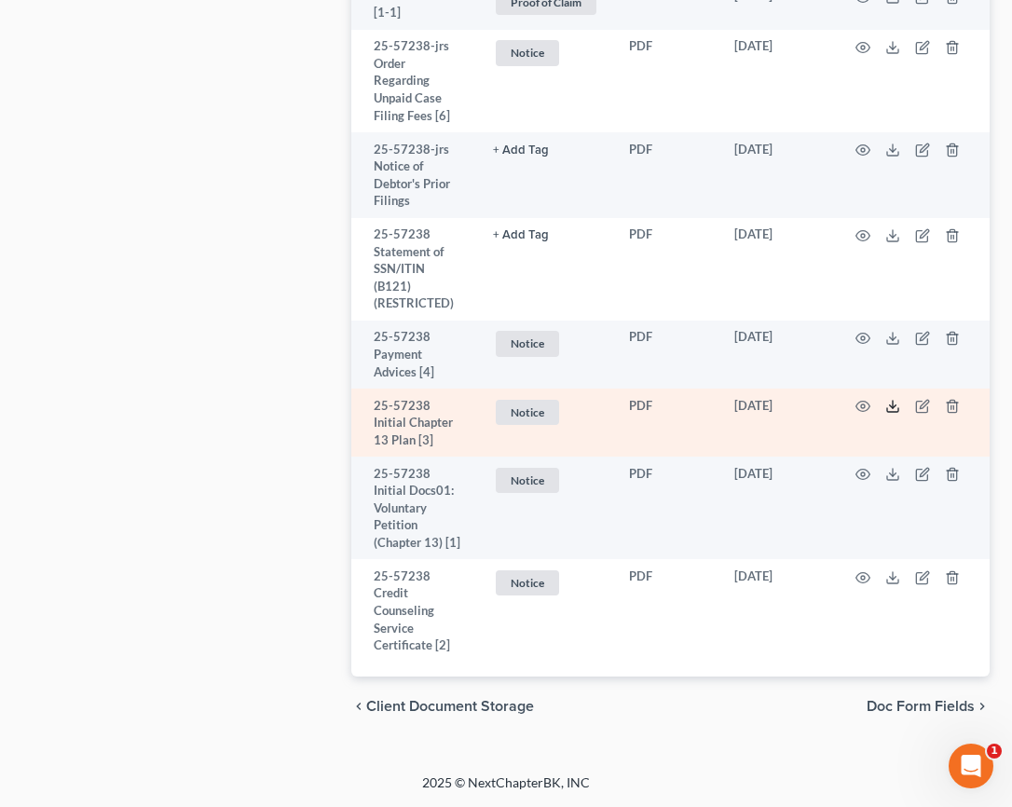
click at [756, 411] on icon at bounding box center [892, 406] width 15 height 15
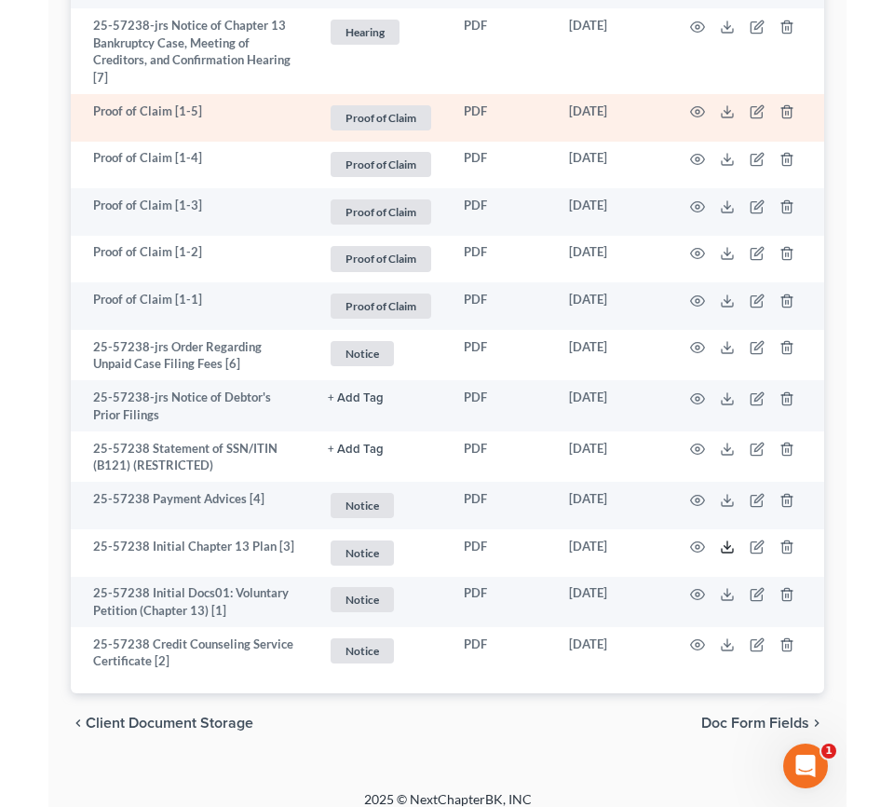
scroll to position [2940, 0]
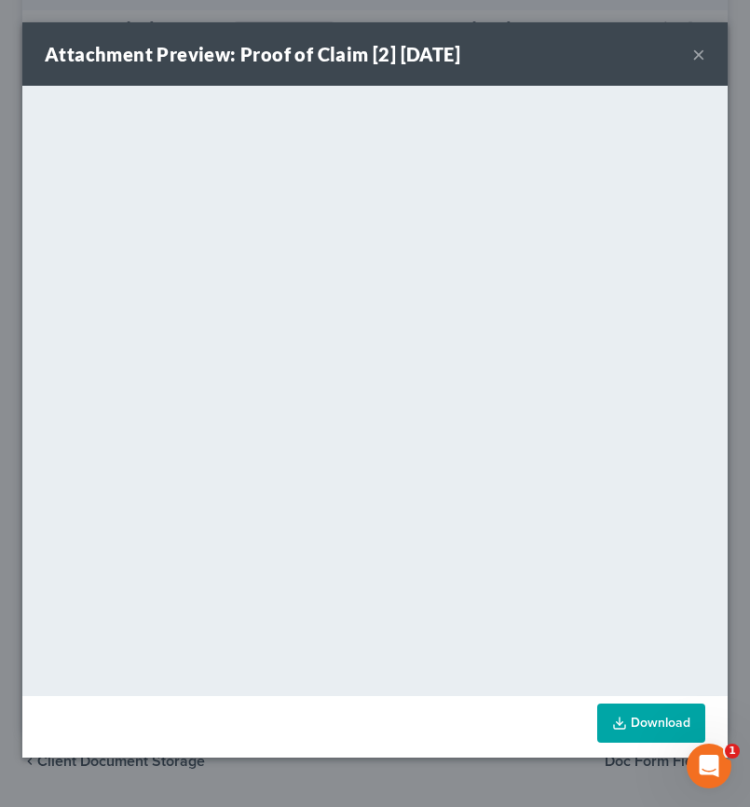
scroll to position [850, 0]
click at [703, 58] on button "×" at bounding box center [698, 54] width 13 height 22
